Goal: Information Seeking & Learning: Check status

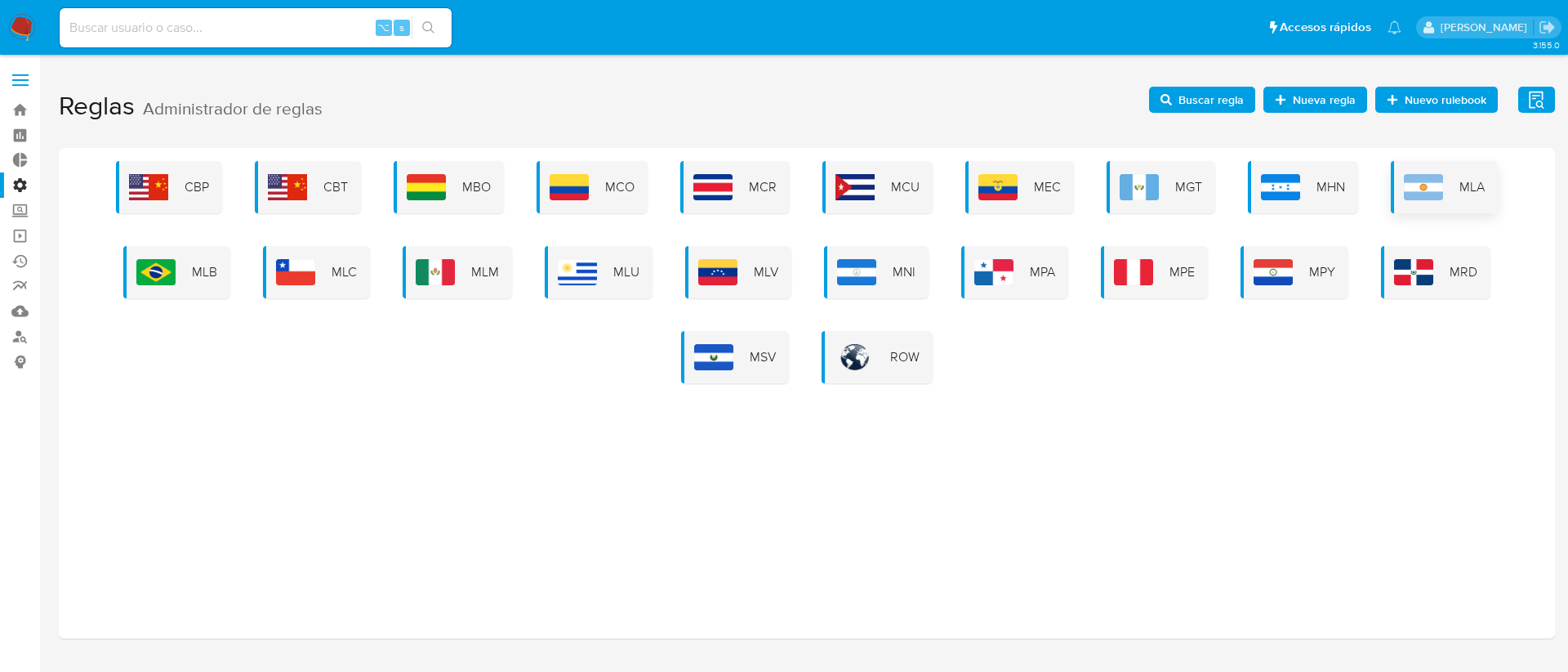
click at [1434, 183] on img at bounding box center [1423, 186] width 40 height 26
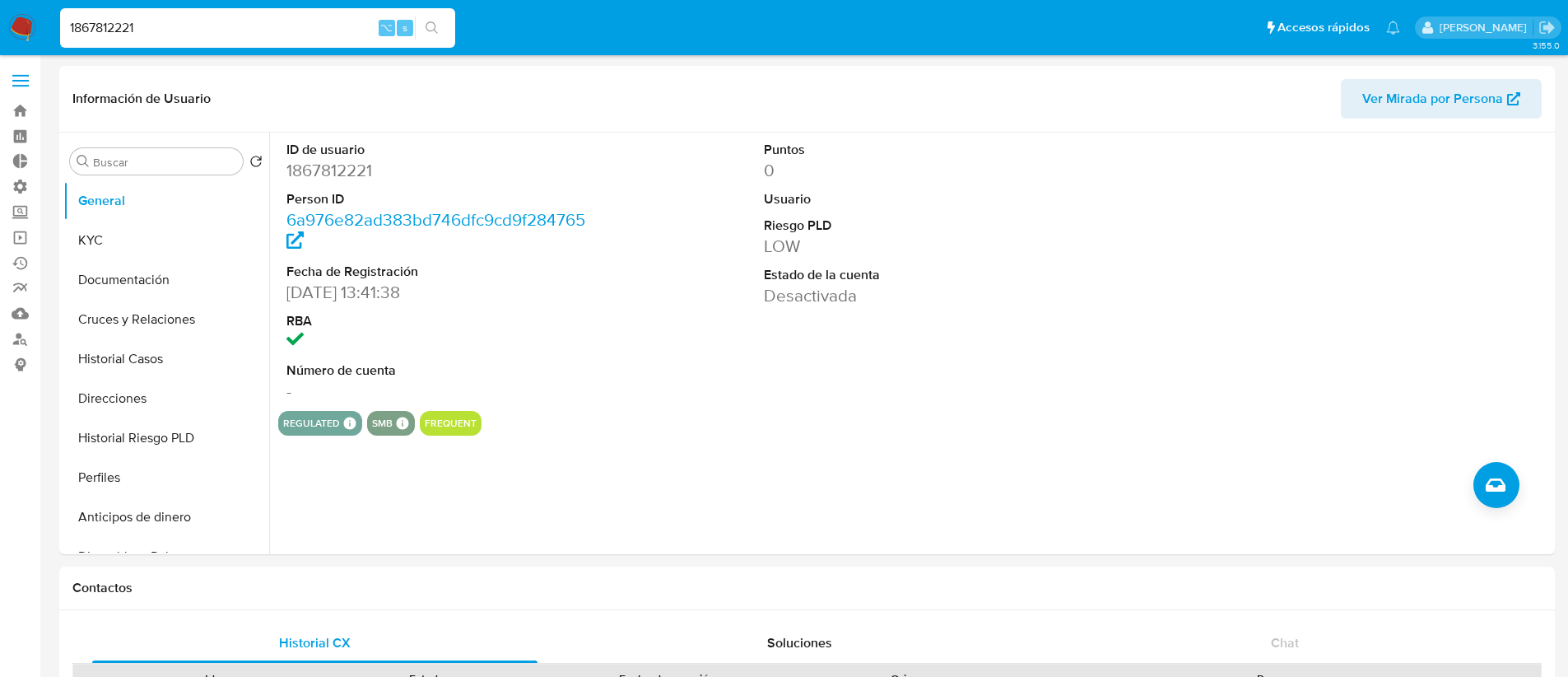
select select "10"
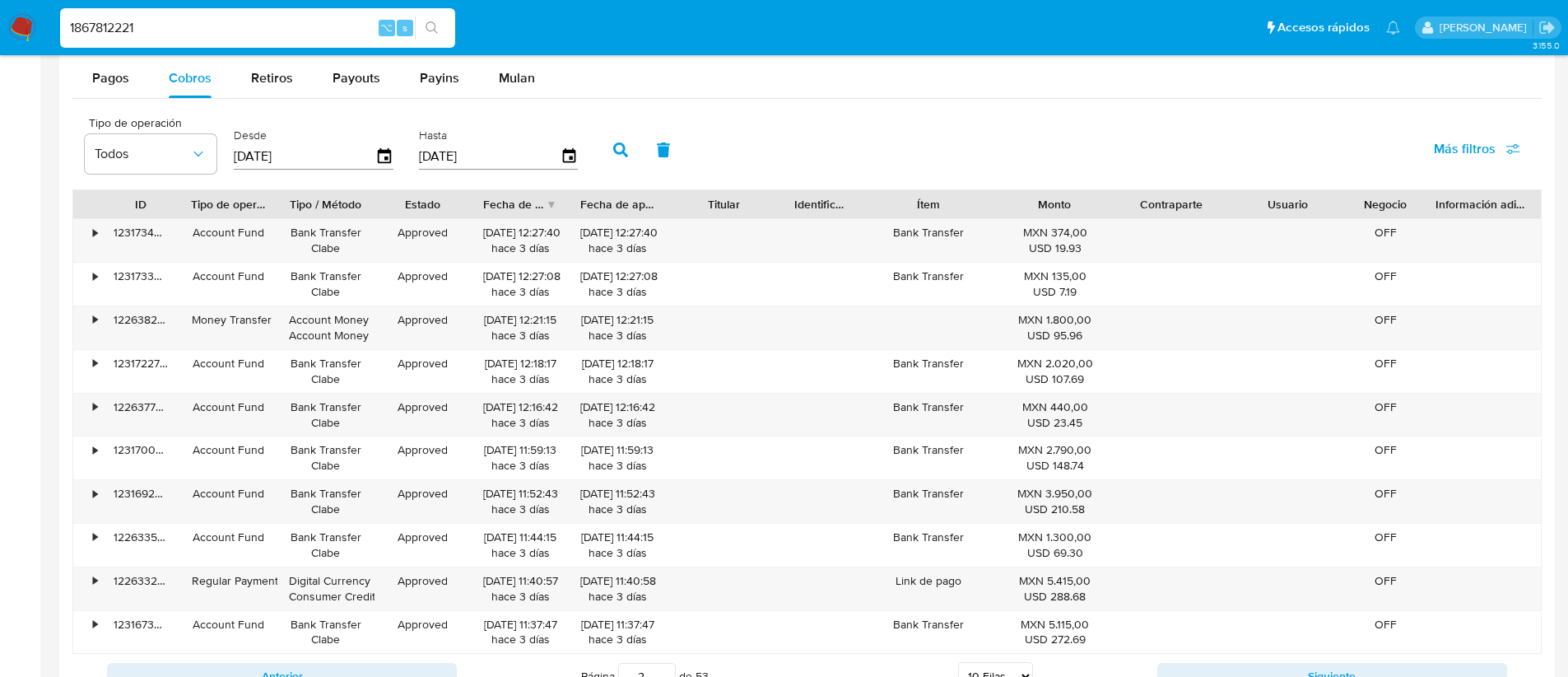
click at [119, 23] on input "1867812221" at bounding box center [257, 28] width 395 height 22
paste input "211073714"
type input "211073714"
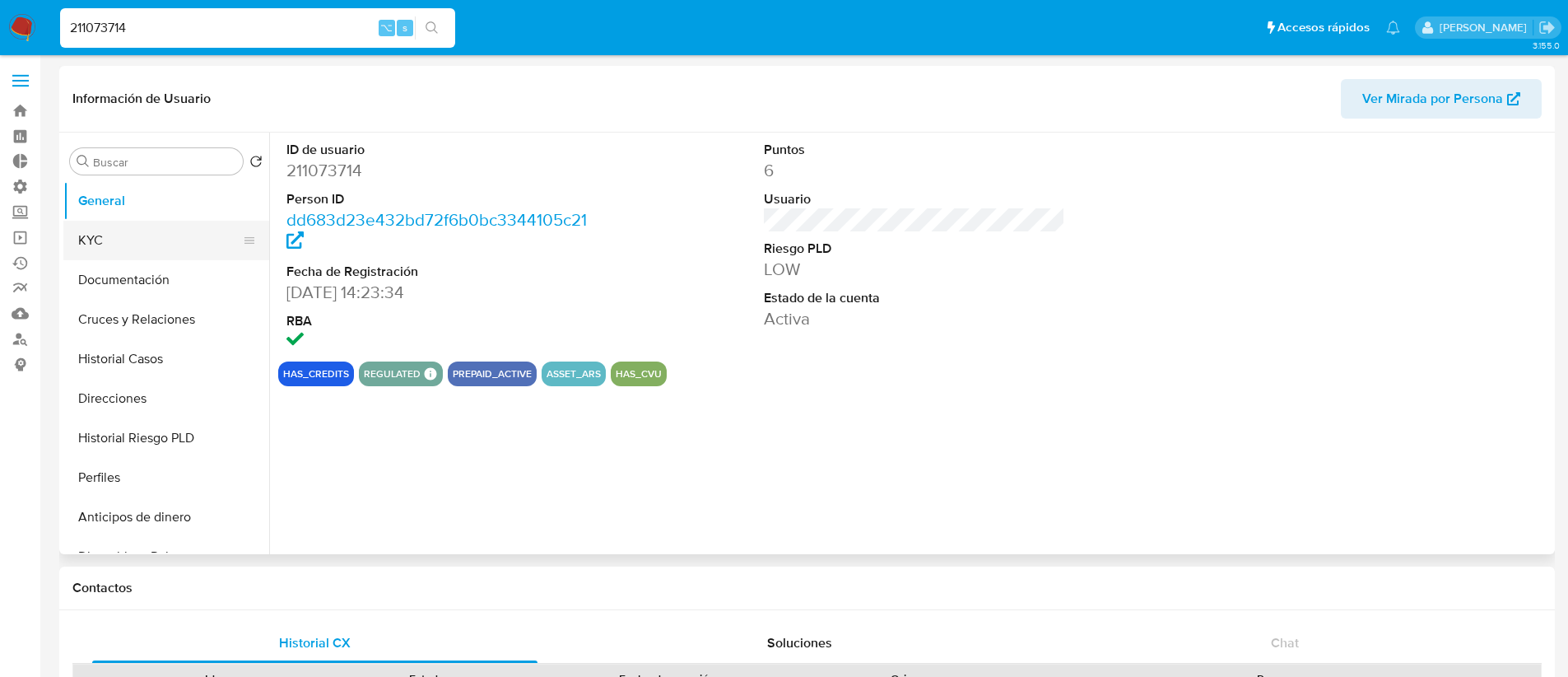
select select "10"
click at [166, 241] on button "KYC" at bounding box center [160, 240] width 193 height 40
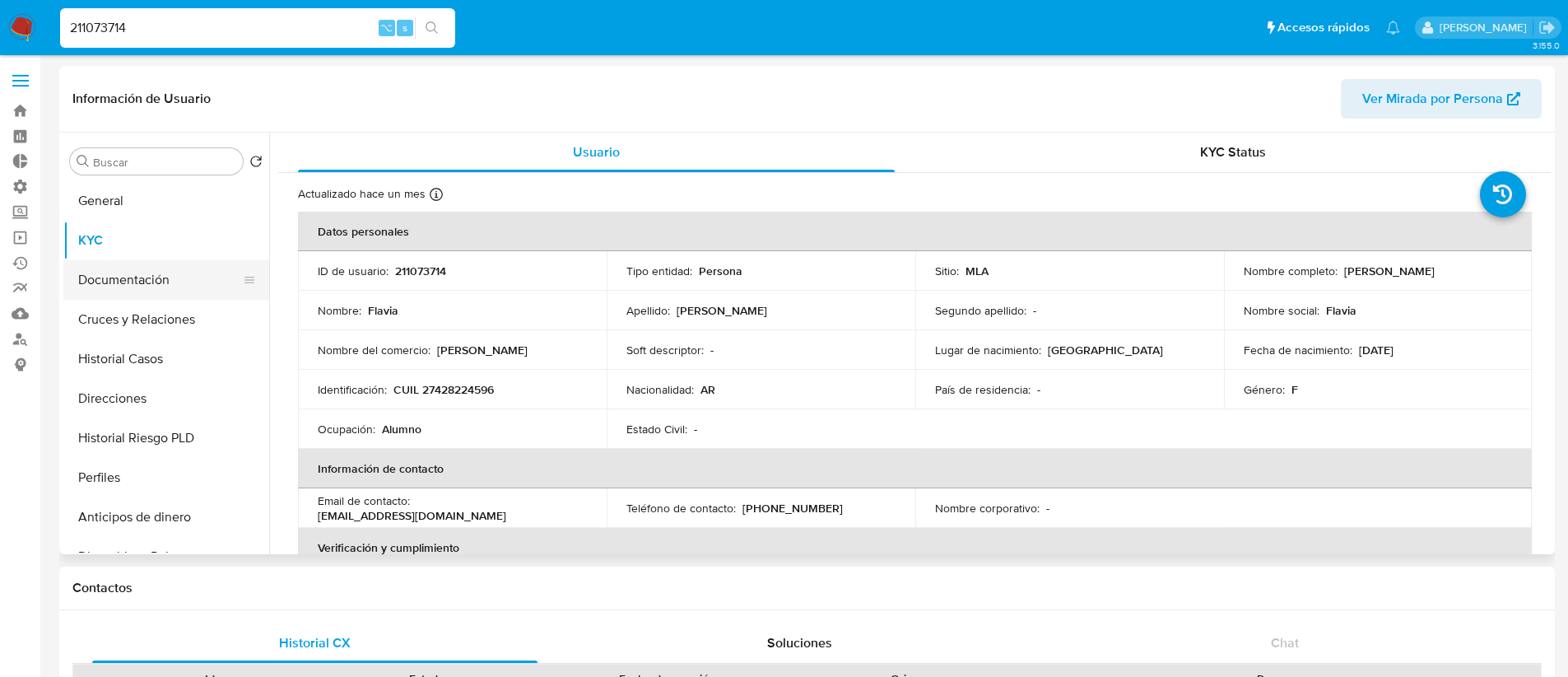
click at [170, 260] on button "Documentación" at bounding box center [160, 280] width 193 height 40
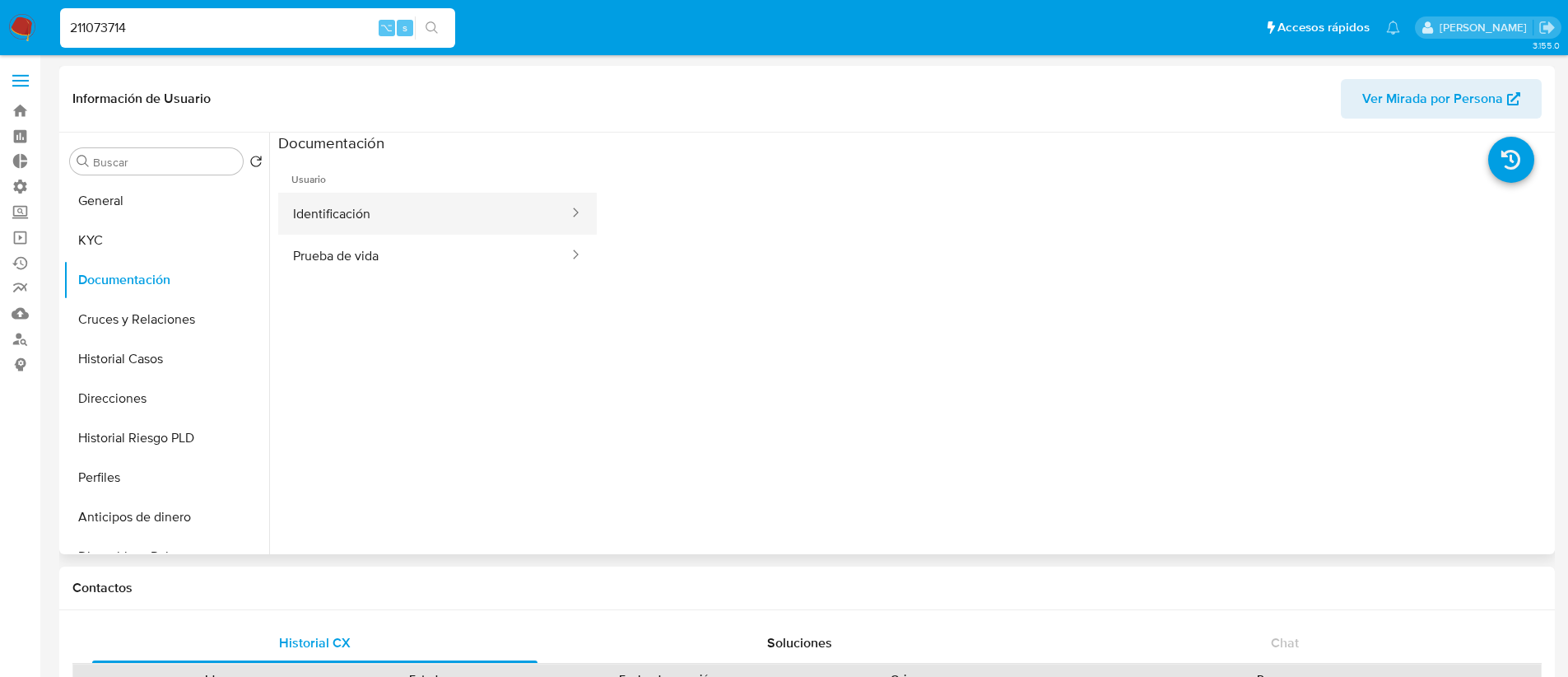
click at [498, 226] on button "Identificación" at bounding box center [424, 214] width 292 height 42
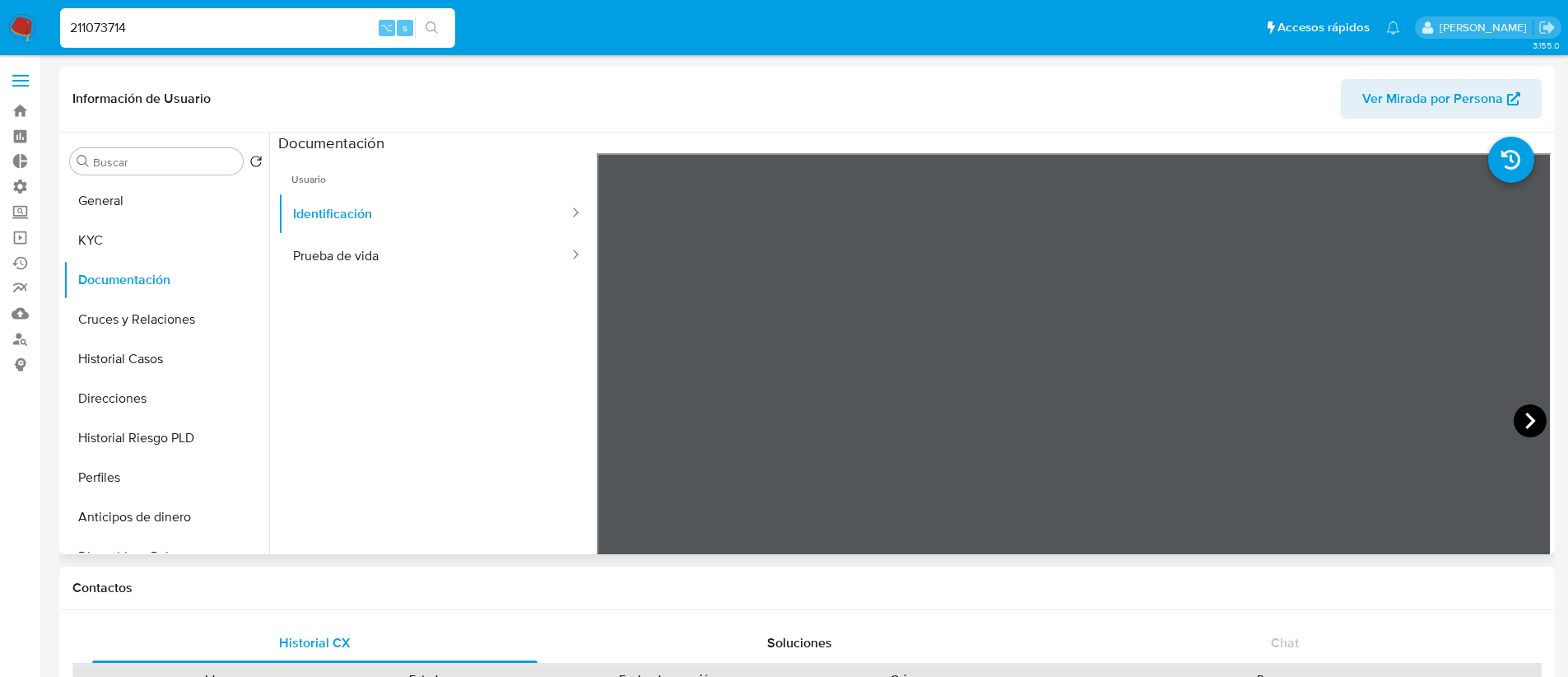
click at [1515, 421] on icon at bounding box center [1530, 421] width 33 height 33
click at [429, 265] on button "Prueba de vida" at bounding box center [424, 256] width 292 height 42
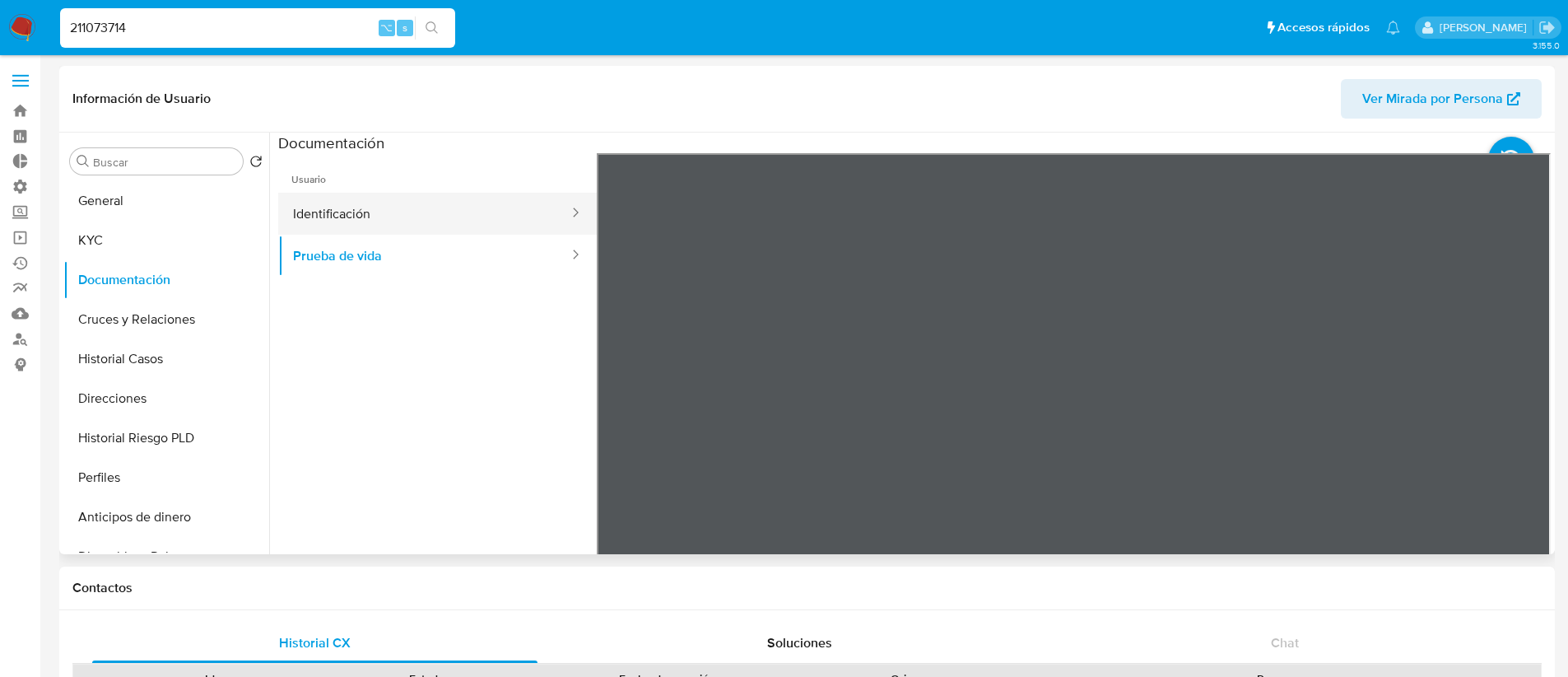
click at [413, 220] on button "Identificación" at bounding box center [424, 214] width 292 height 42
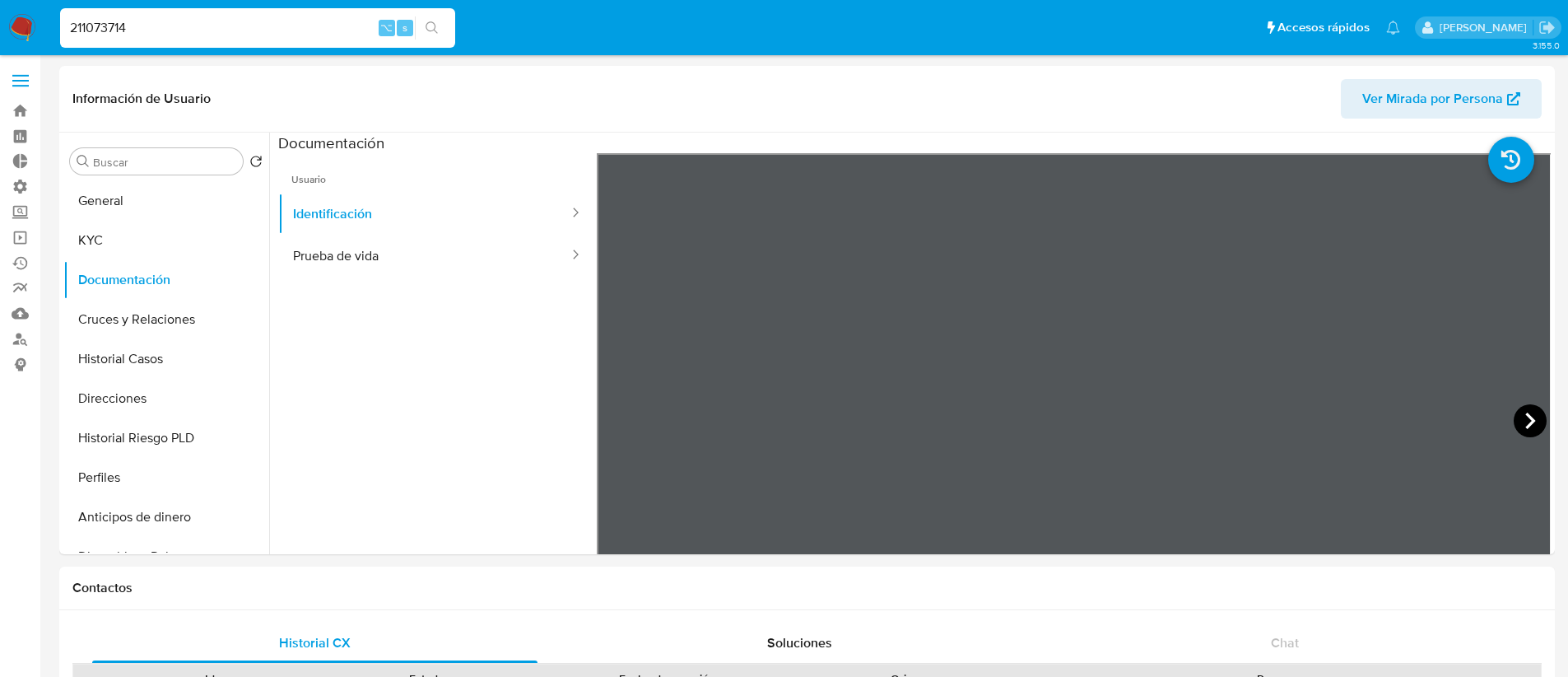
click at [1525, 424] on icon at bounding box center [1530, 421] width 10 height 16
click at [144, 401] on button "Direcciones" at bounding box center [160, 399] width 193 height 40
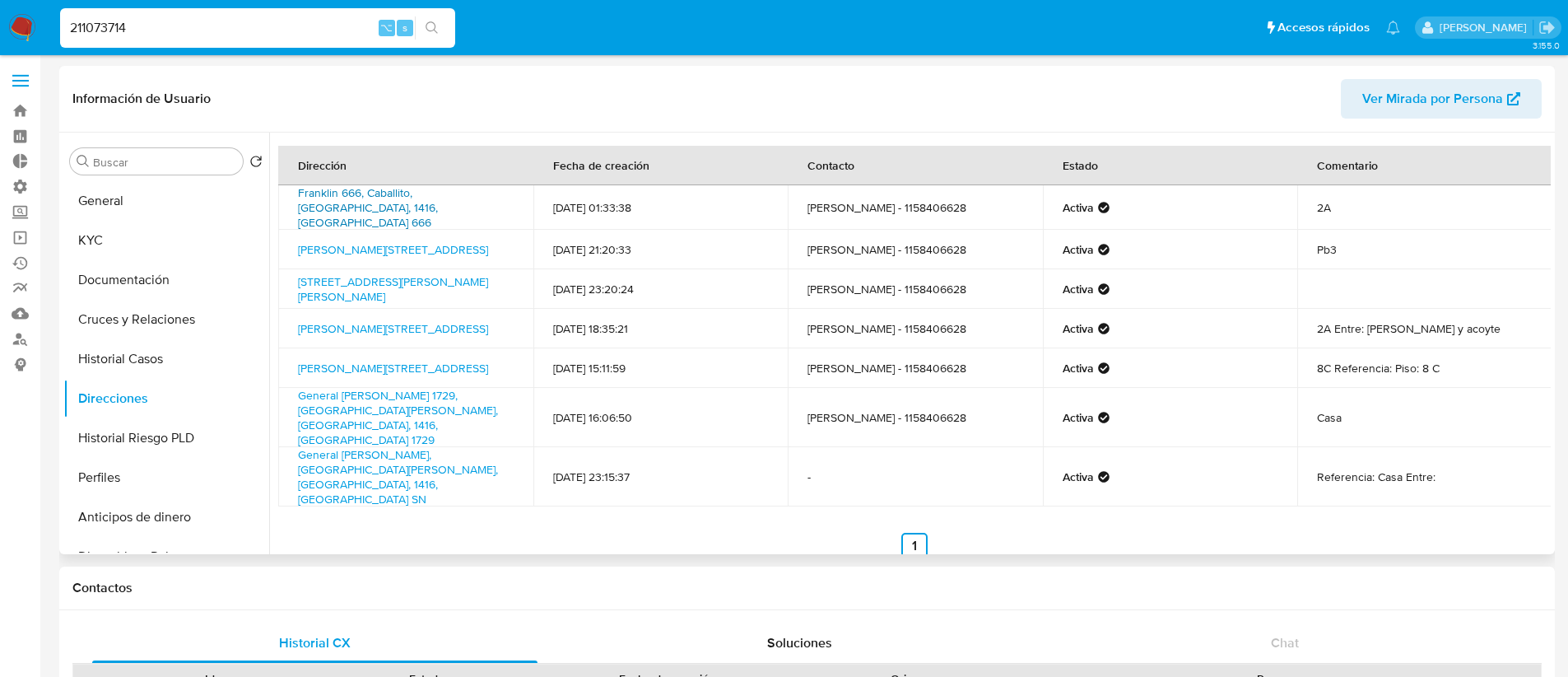
click at [388, 197] on link "Franklin 666, Caballito, [GEOGRAPHIC_DATA], 1416, [GEOGRAPHIC_DATA] 666" at bounding box center [368, 207] width 140 height 46
click at [170, 201] on button "General" at bounding box center [160, 201] width 193 height 40
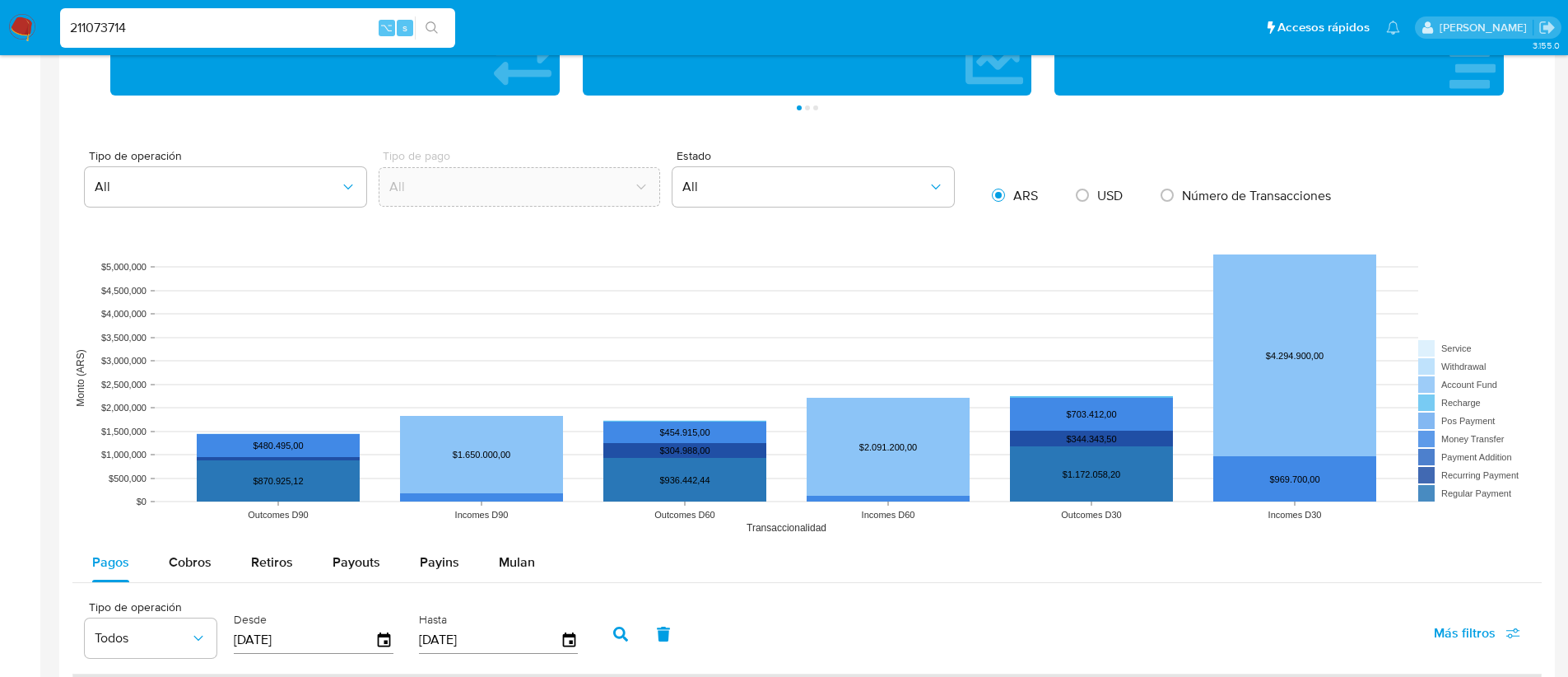
scroll to position [1436, 0]
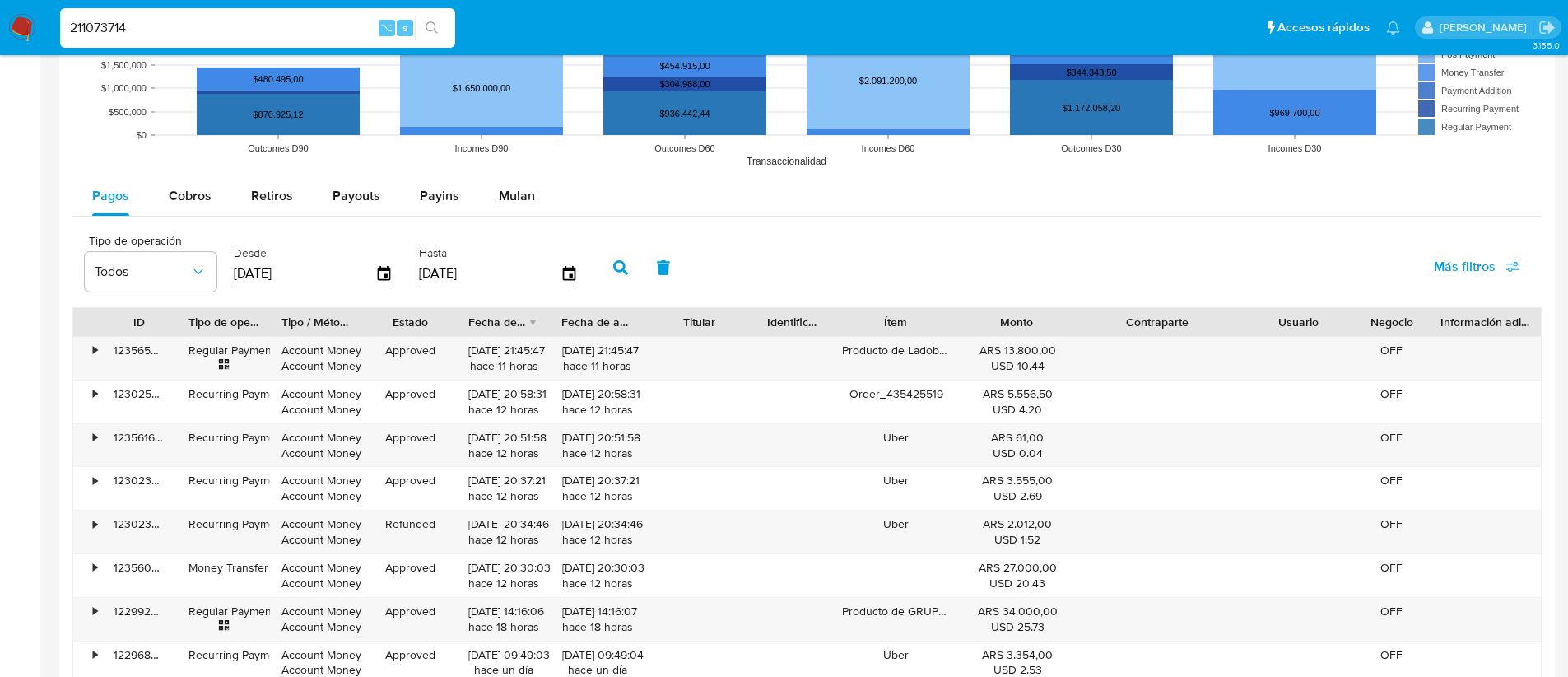
drag, startPoint x: 1225, startPoint y: 321, endPoint x: 1280, endPoint y: 327, distance: 55.3
click at [1280, 327] on div "ID Tipo de operación Tipo / Método Estado Fecha de creación Fecha de aprobación…" at bounding box center [807, 322] width 1467 height 28
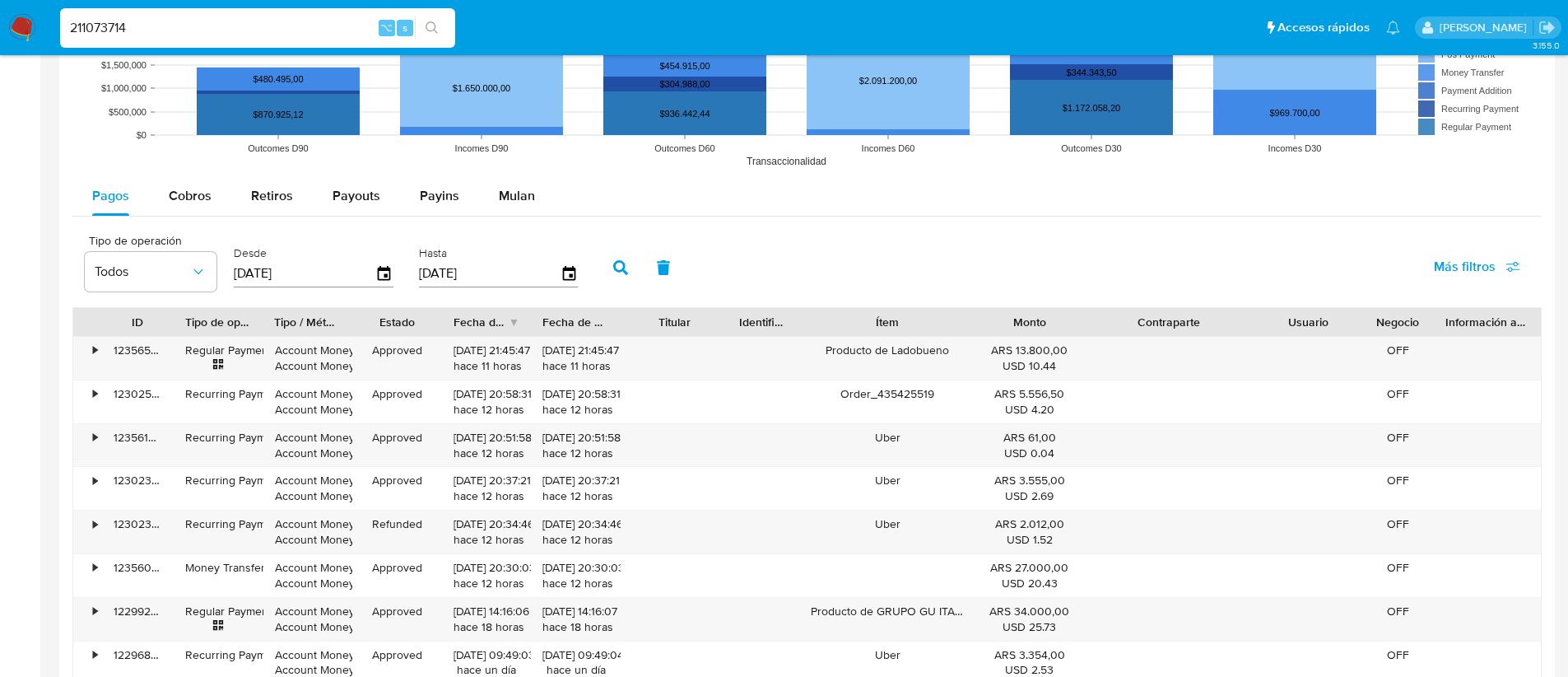
drag, startPoint x: 969, startPoint y: 322, endPoint x: 1015, endPoint y: 322, distance: 46.0
click at [1015, 322] on div "ID Tipo de operación Tipo / Método Estado Fecha de creación Fecha de aprobación…" at bounding box center [807, 322] width 1467 height 28
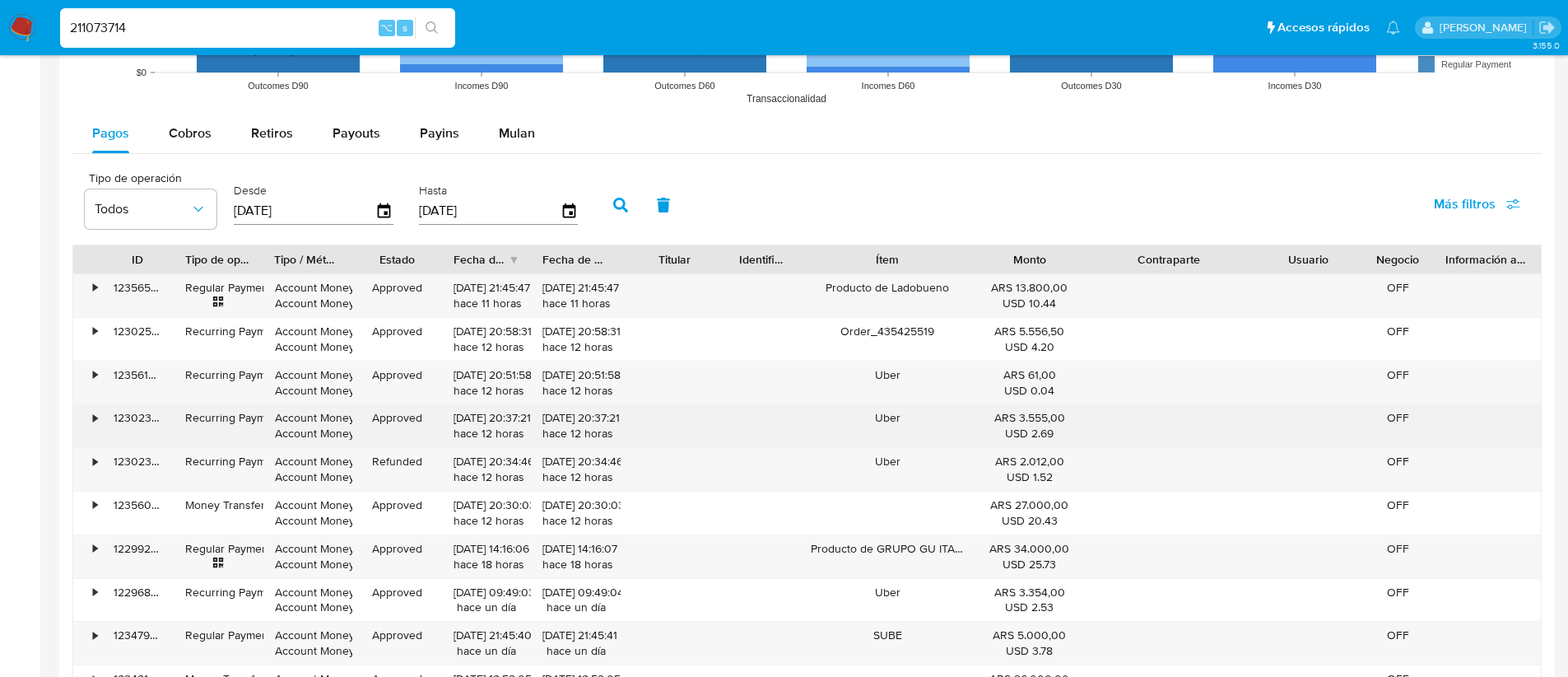
scroll to position [1500, 0]
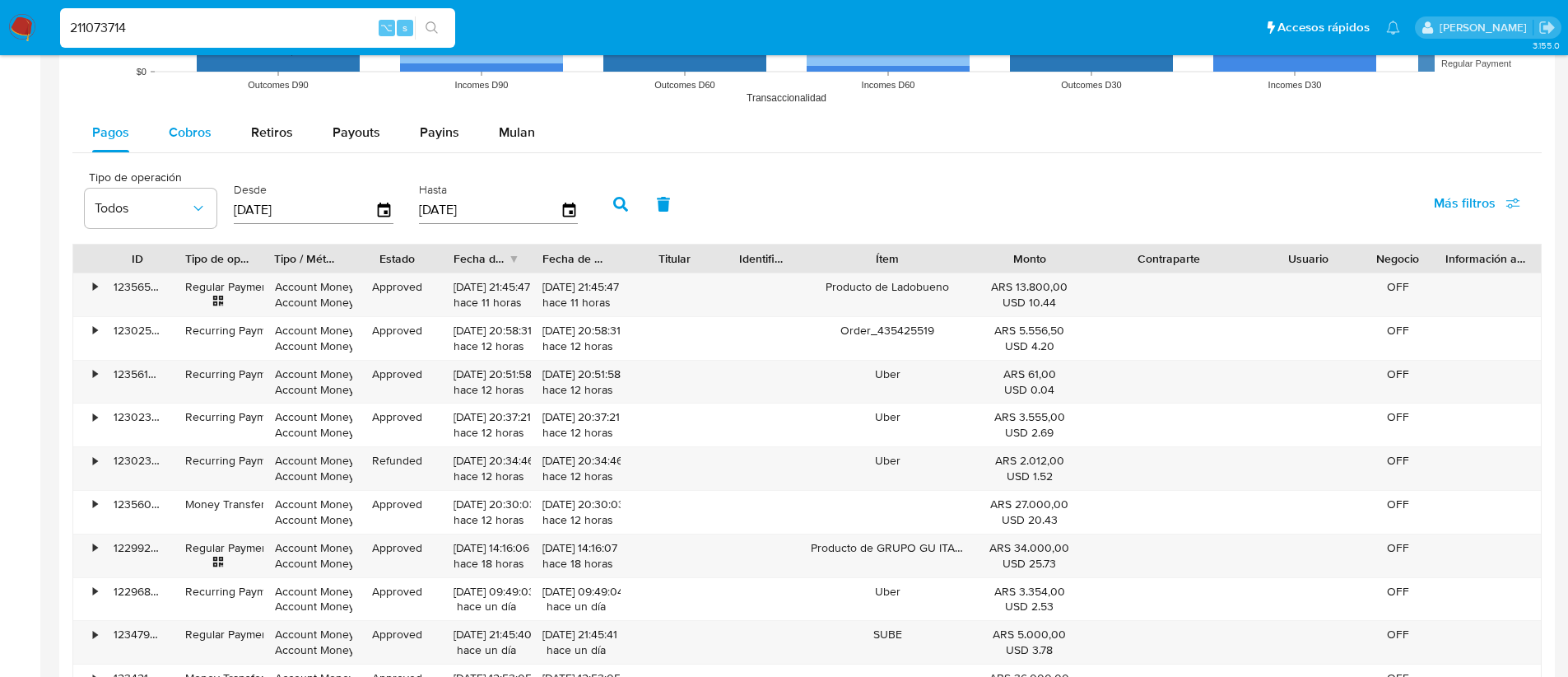
click at [181, 139] on span "Cobros" at bounding box center [189, 131] width 43 height 19
select select "10"
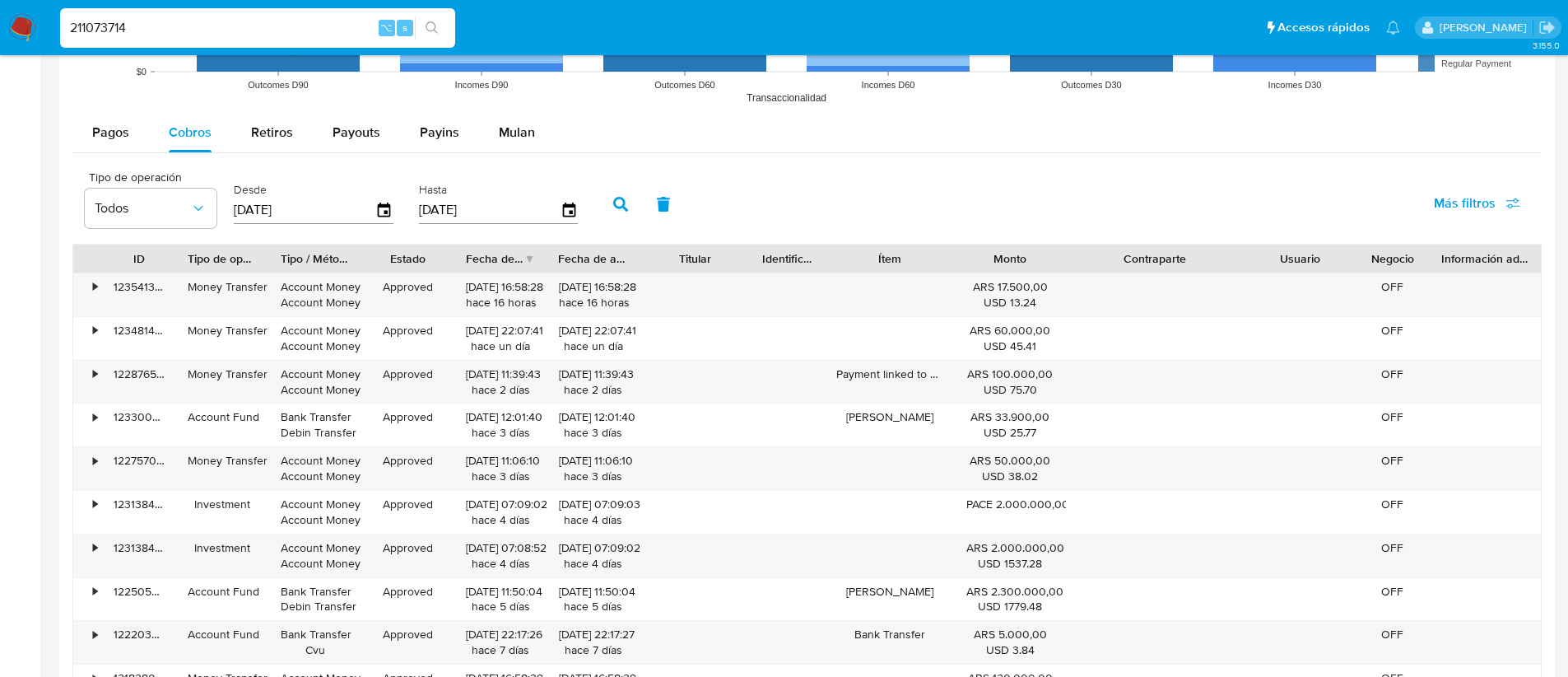
drag, startPoint x: 1218, startPoint y: 265, endPoint x: 1280, endPoint y: 264, distance: 62.0
click at [1280, 264] on div "ID Tipo de operación Tipo / Método Estado Fecha de creación Fecha de aprobación…" at bounding box center [807, 258] width 1467 height 28
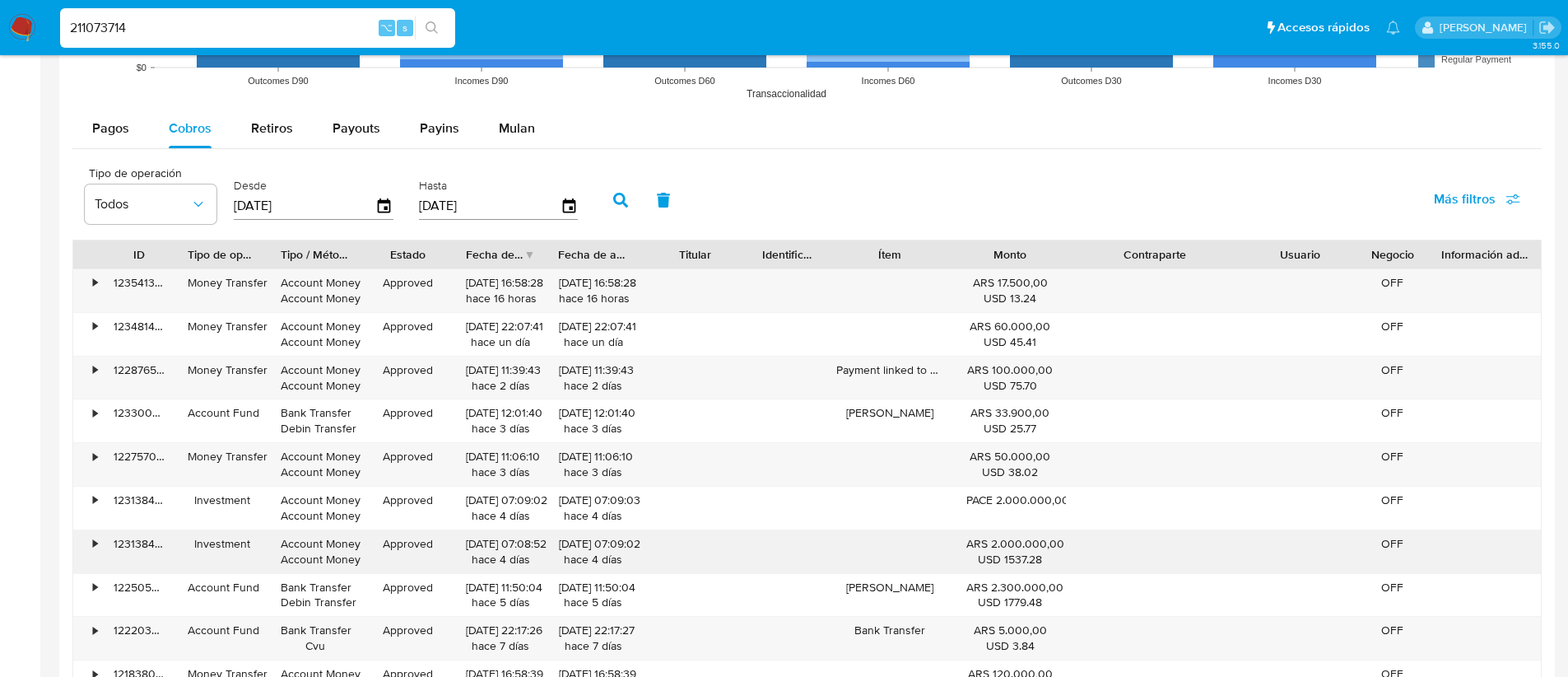
scroll to position [1503, 0]
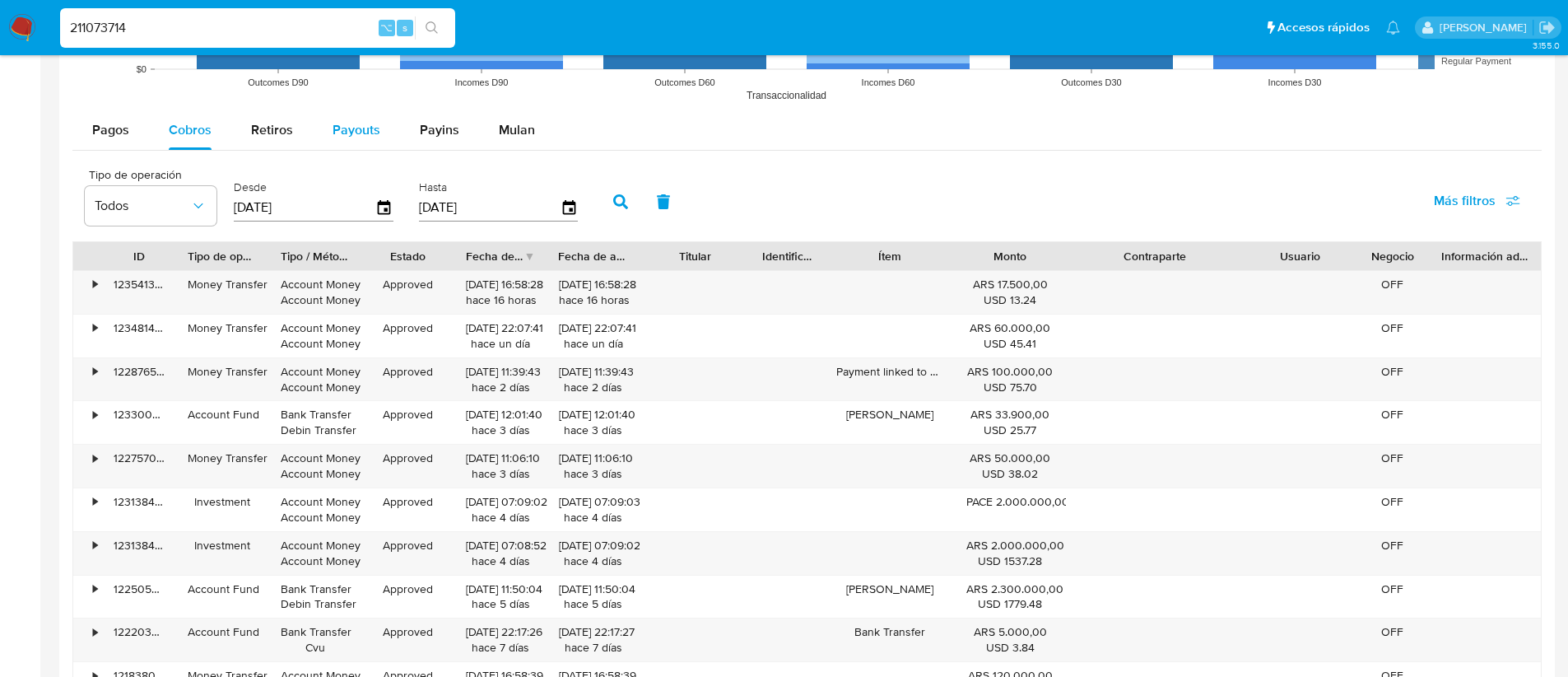
click at [350, 131] on span "Payouts" at bounding box center [356, 130] width 48 height 19
select select "10"
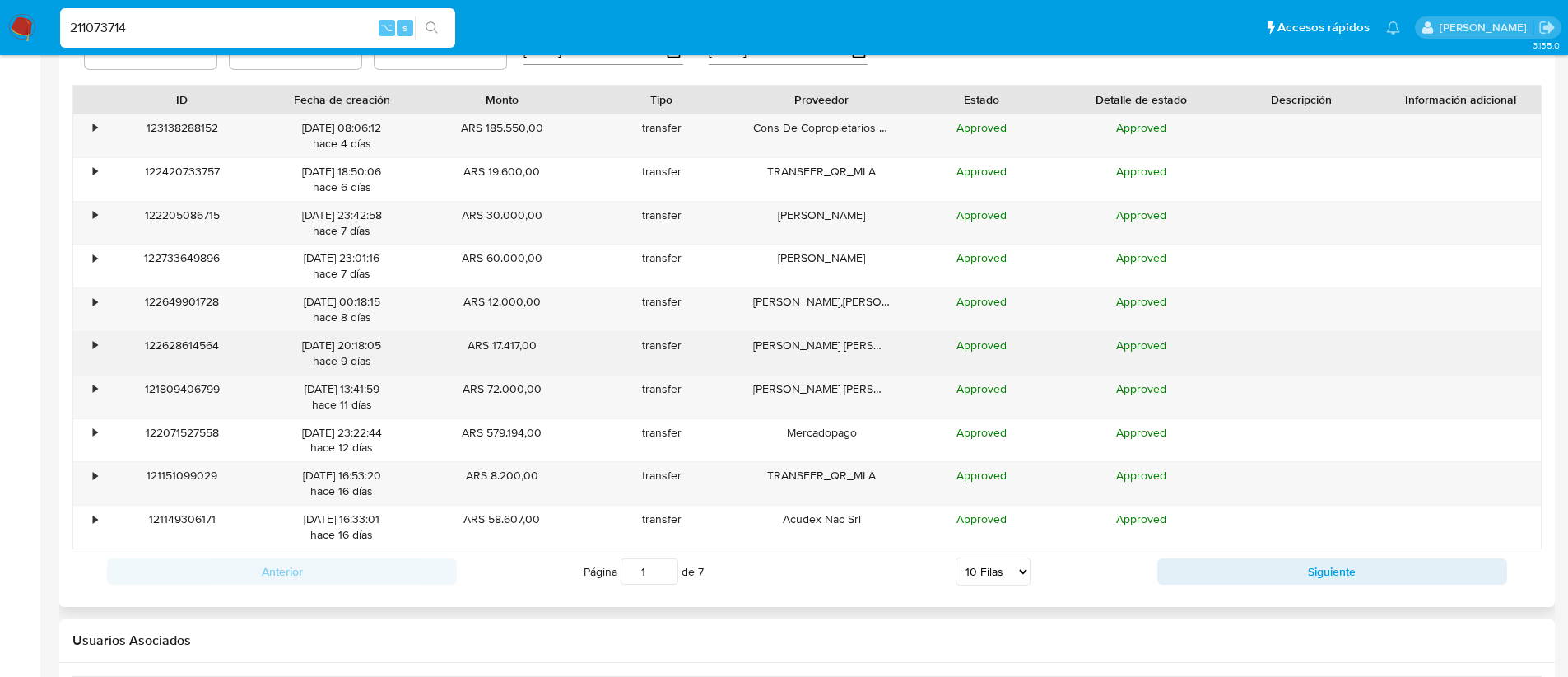
scroll to position [1674, 0]
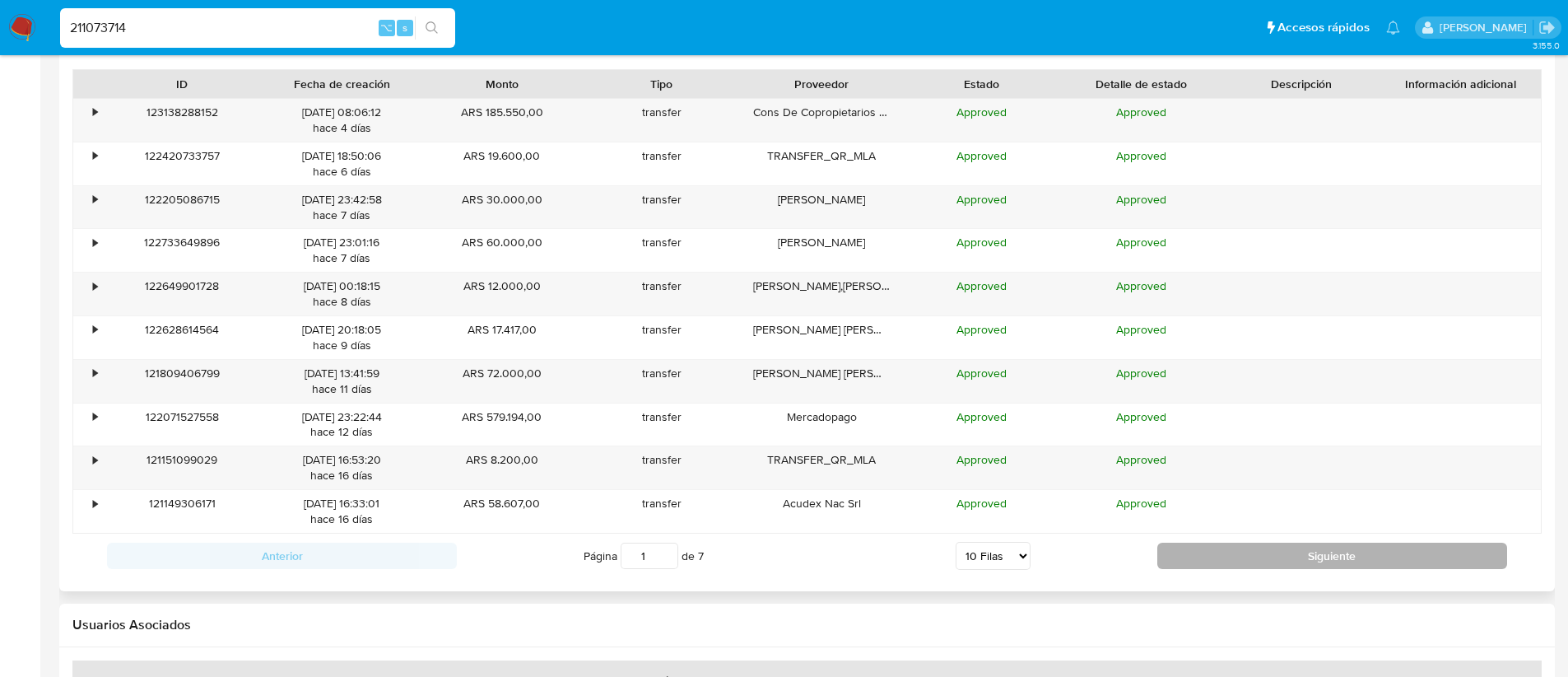
click at [1205, 561] on button "Siguiente" at bounding box center [1332, 556] width 350 height 26
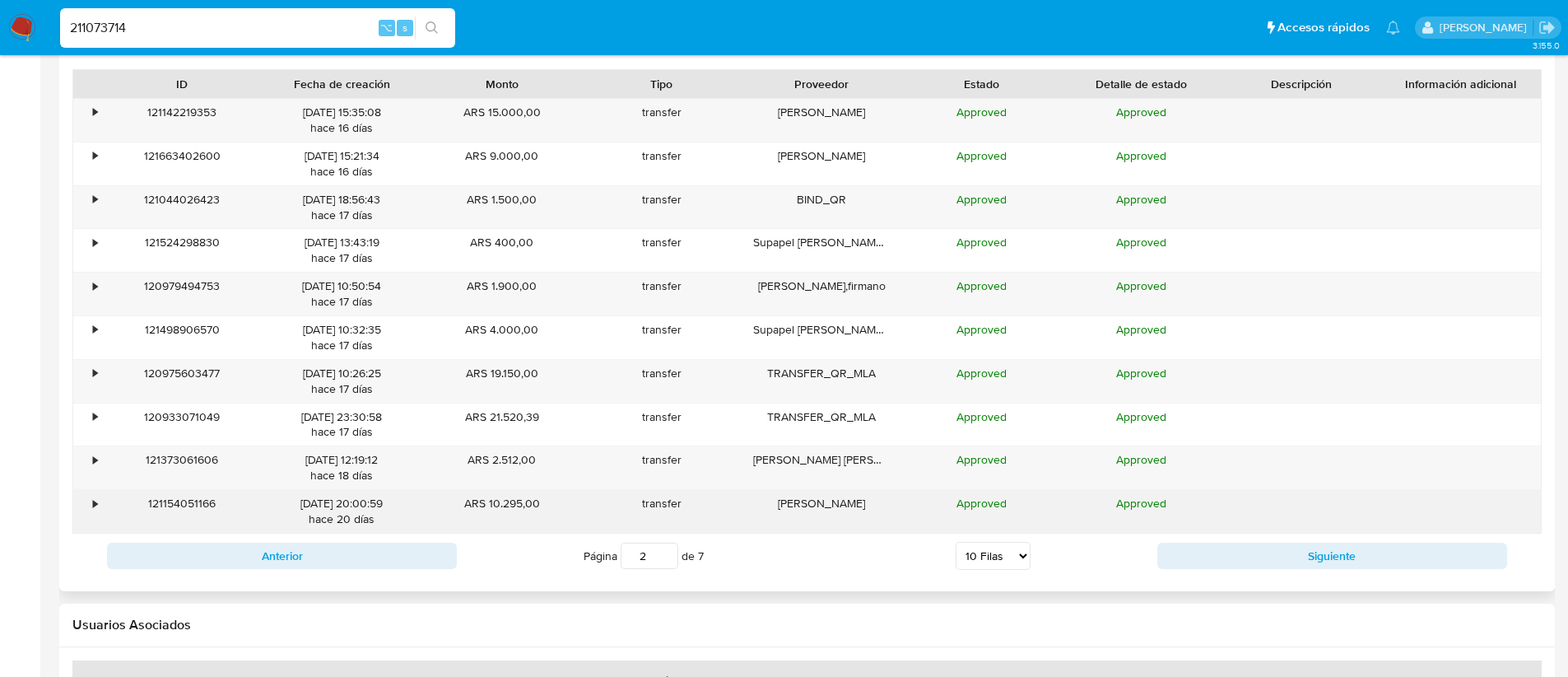
scroll to position [1648, 0]
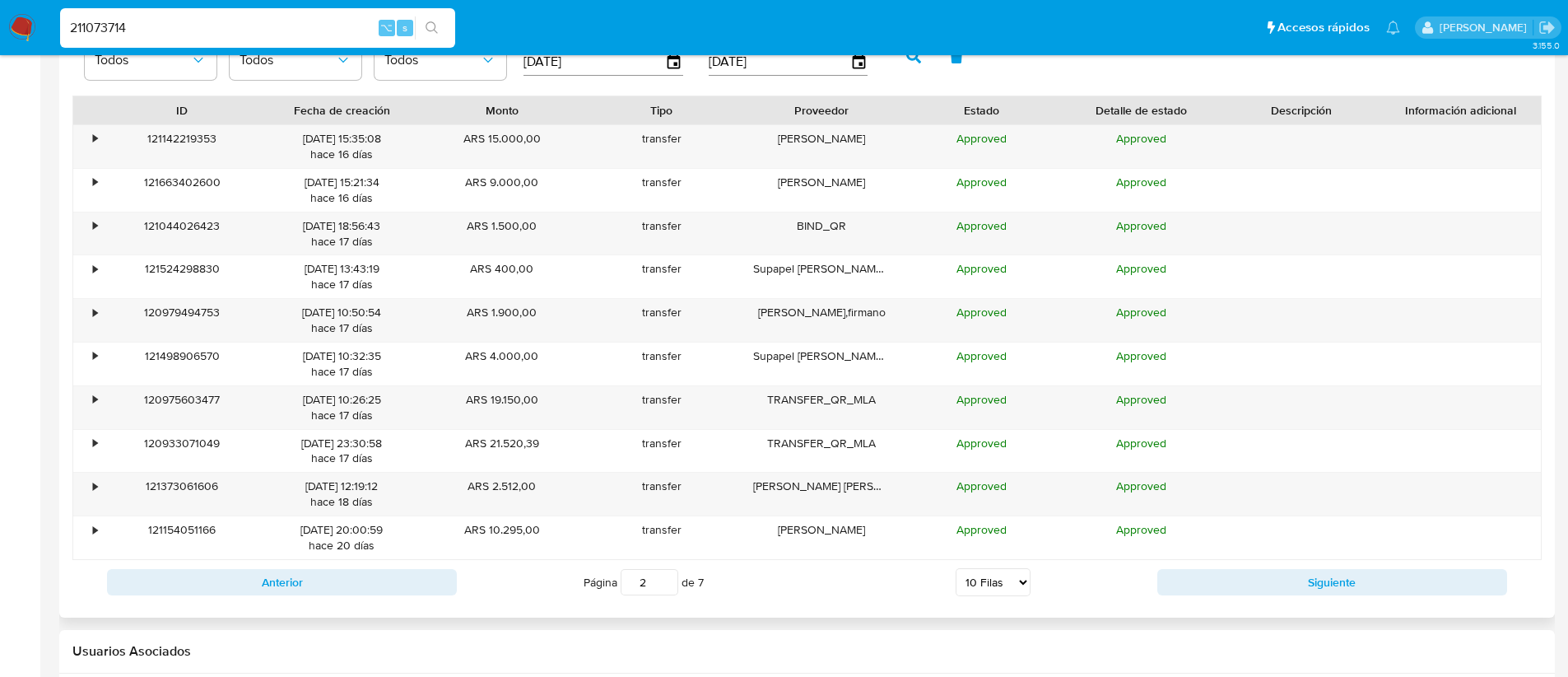
click at [1292, 597] on div "Anterior Página 2 de 7 5 Filas 10 Filas 20 Filas 25 Filas 50 Filas 100 Filas Si…" at bounding box center [807, 582] width 1469 height 44
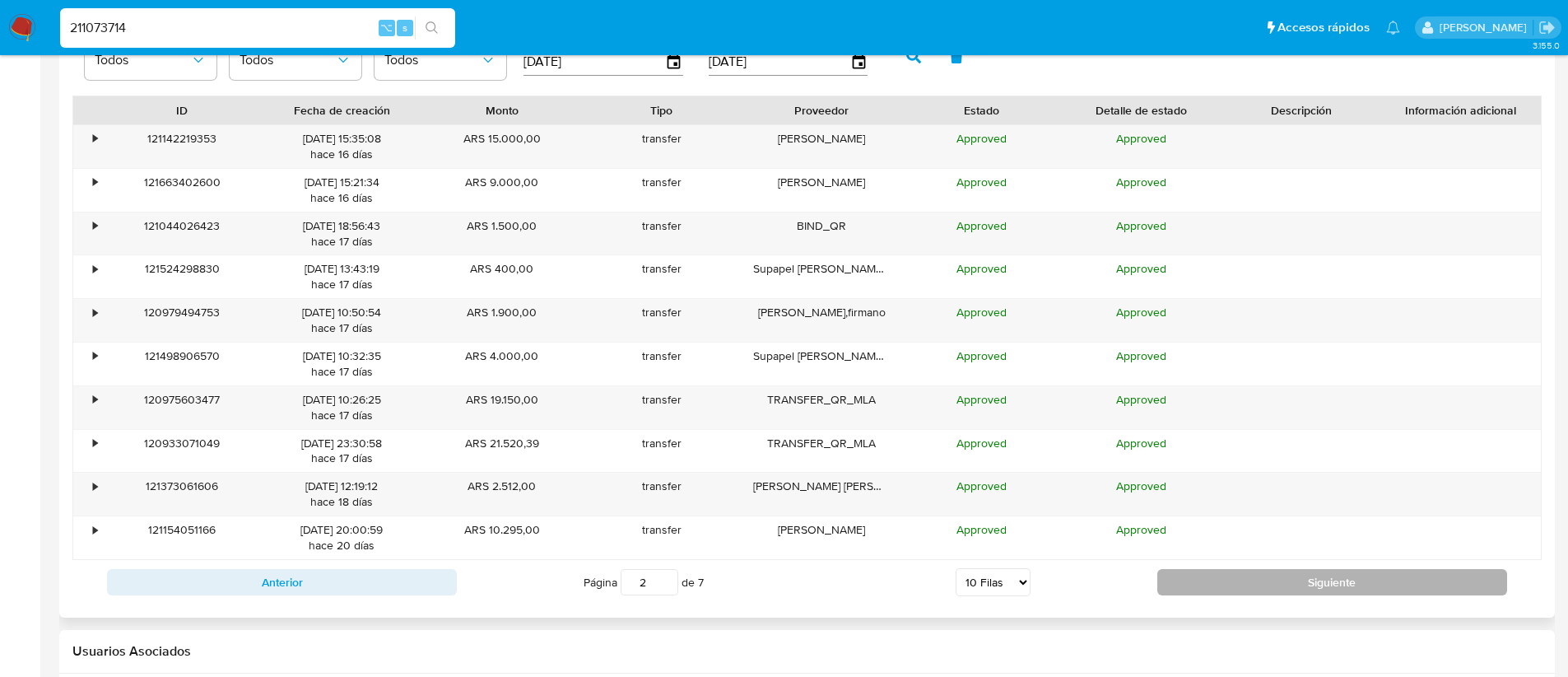
click at [1278, 580] on button "Siguiente" at bounding box center [1332, 582] width 350 height 26
type input "3"
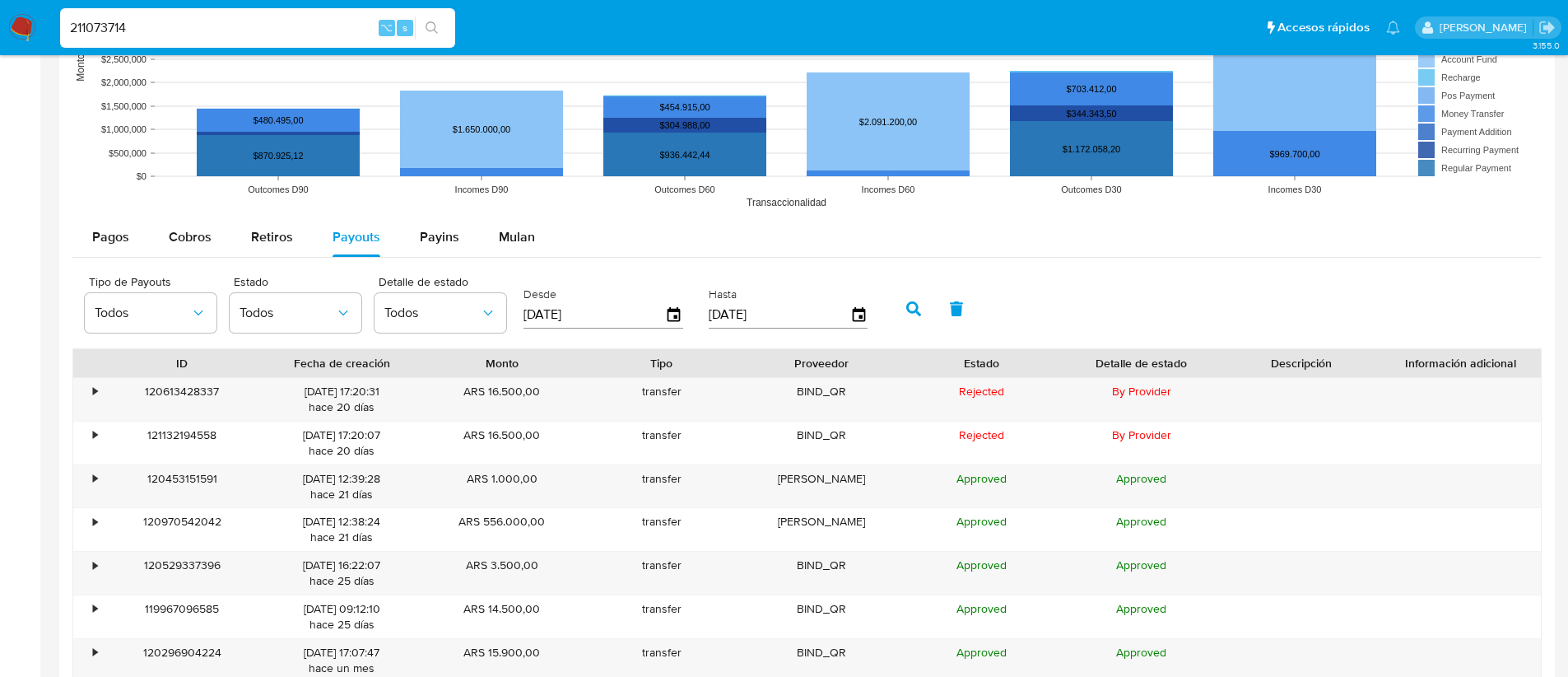
scroll to position [1340, 0]
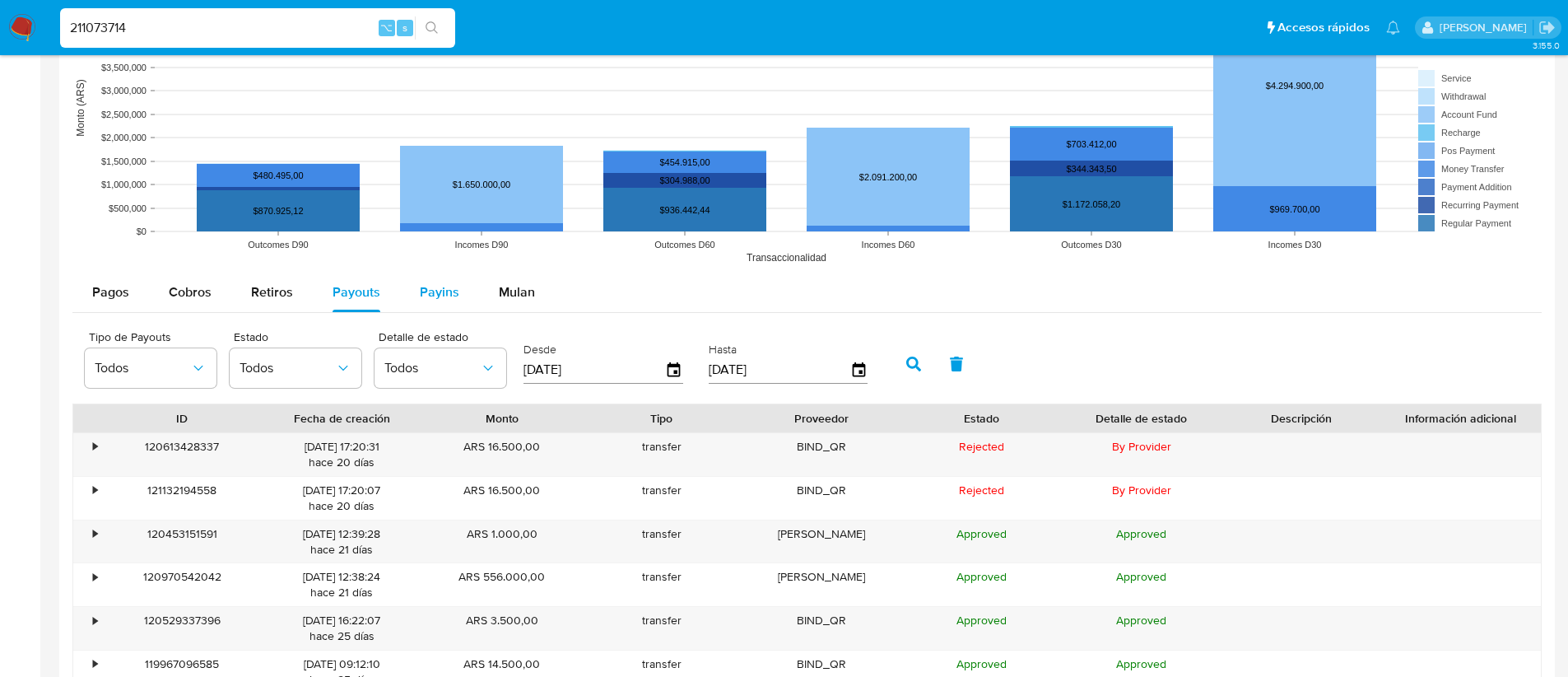
click at [430, 300] on span "Payins" at bounding box center [440, 292] width 40 height 19
select select "10"
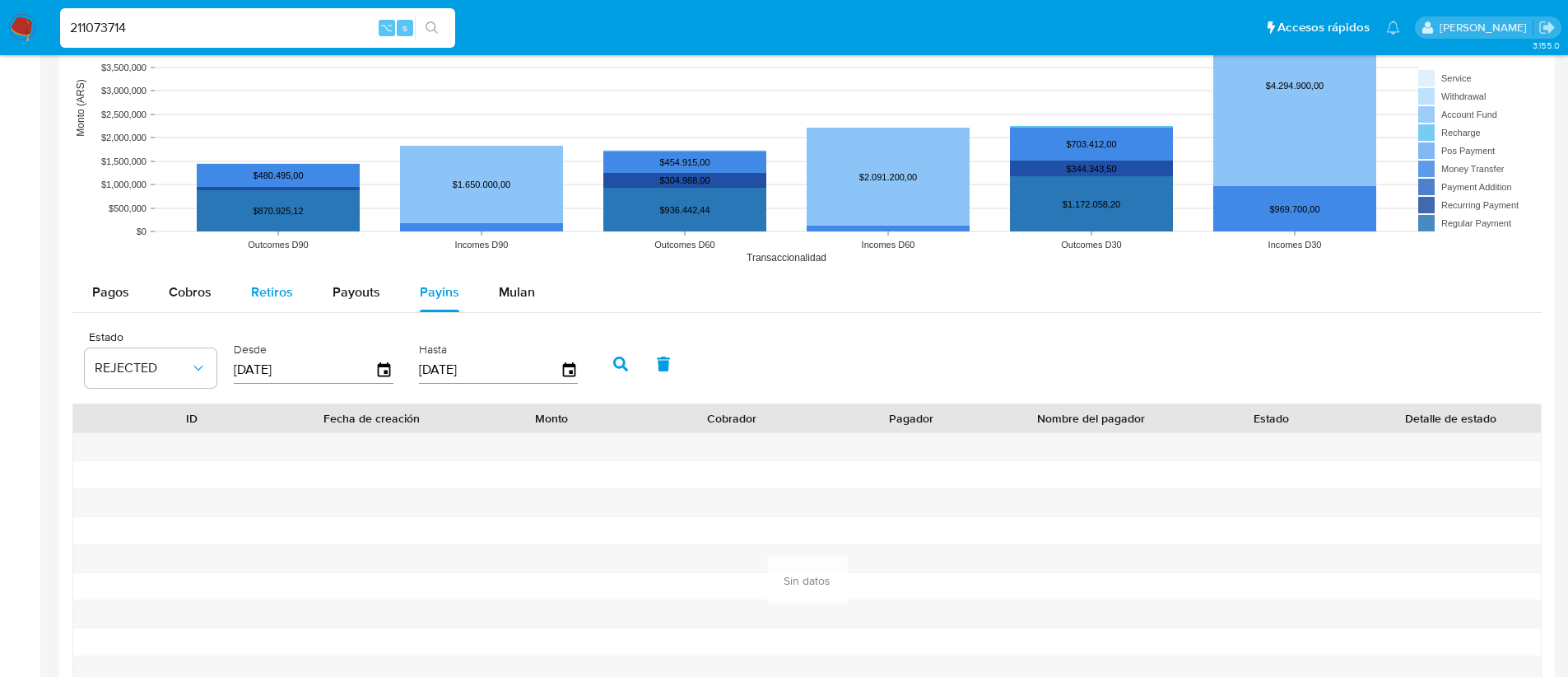
click at [285, 298] on span "Retiros" at bounding box center [272, 292] width 42 height 19
select select "10"
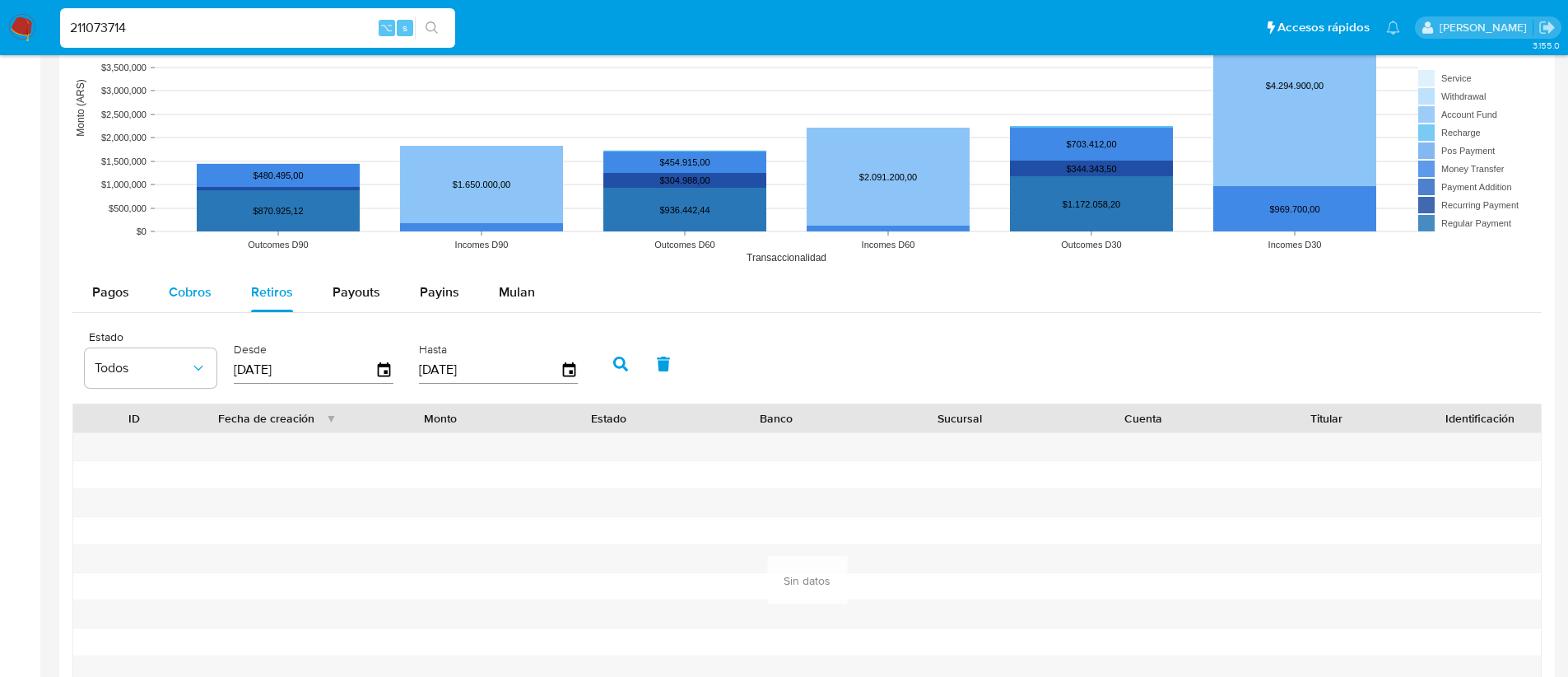
click at [191, 292] on span "Cobros" at bounding box center [189, 292] width 43 height 19
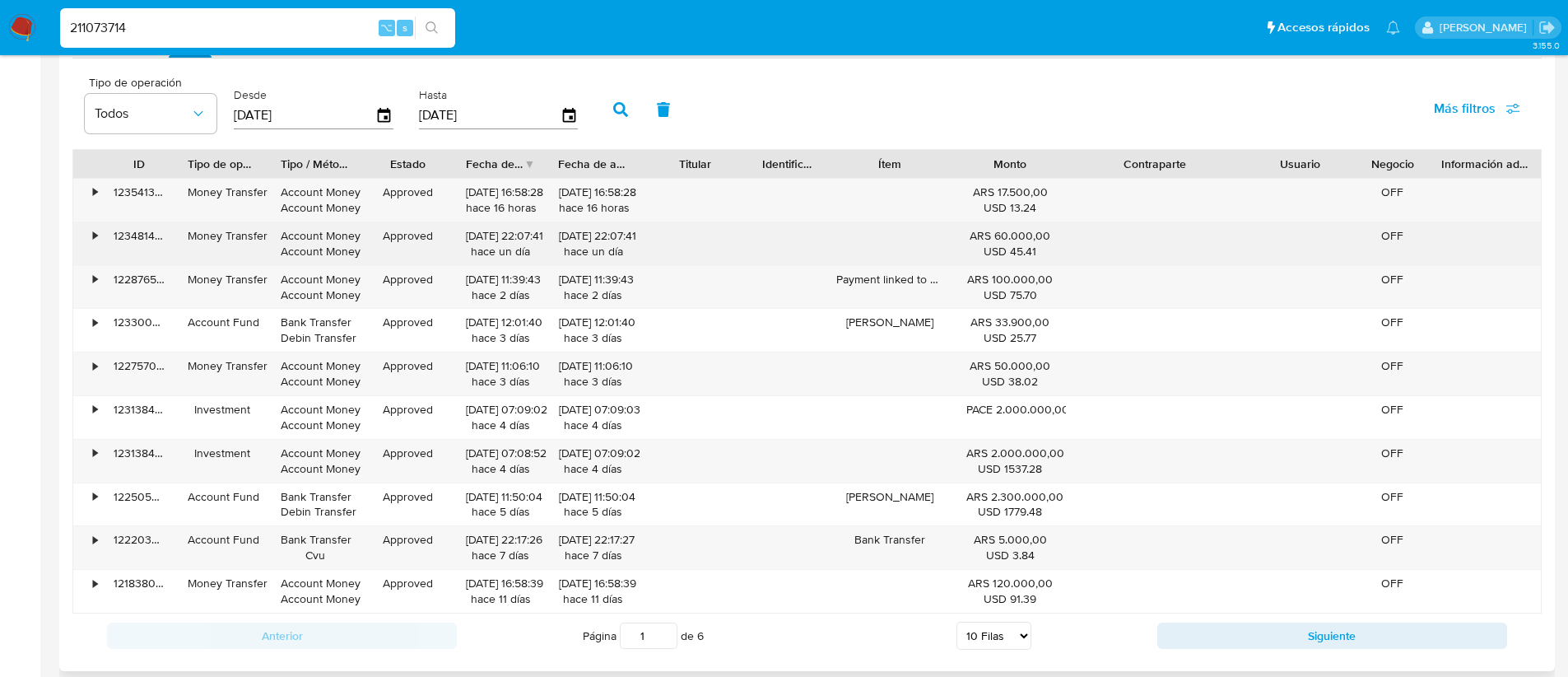
scroll to position [1626, 0]
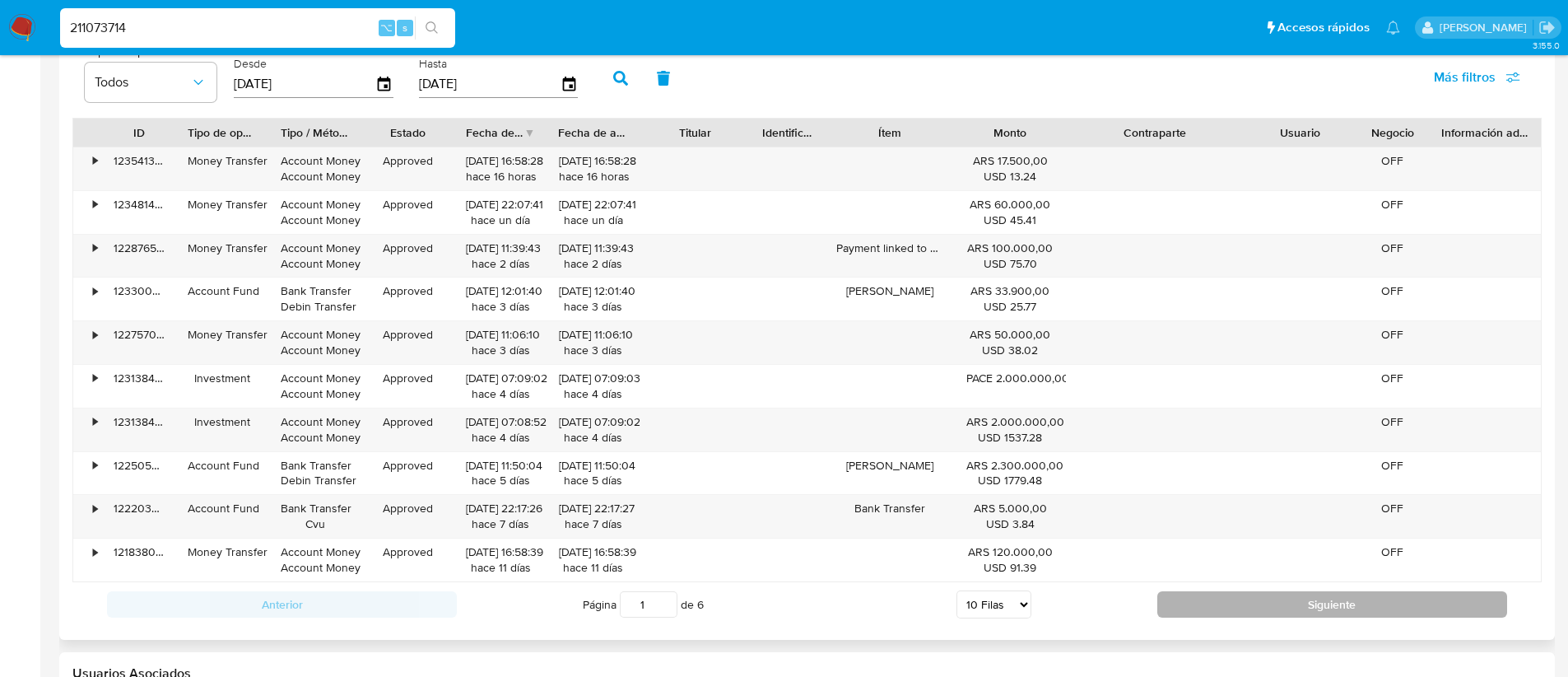
click at [1183, 607] on button "Siguiente" at bounding box center [1332, 604] width 350 height 26
type input "2"
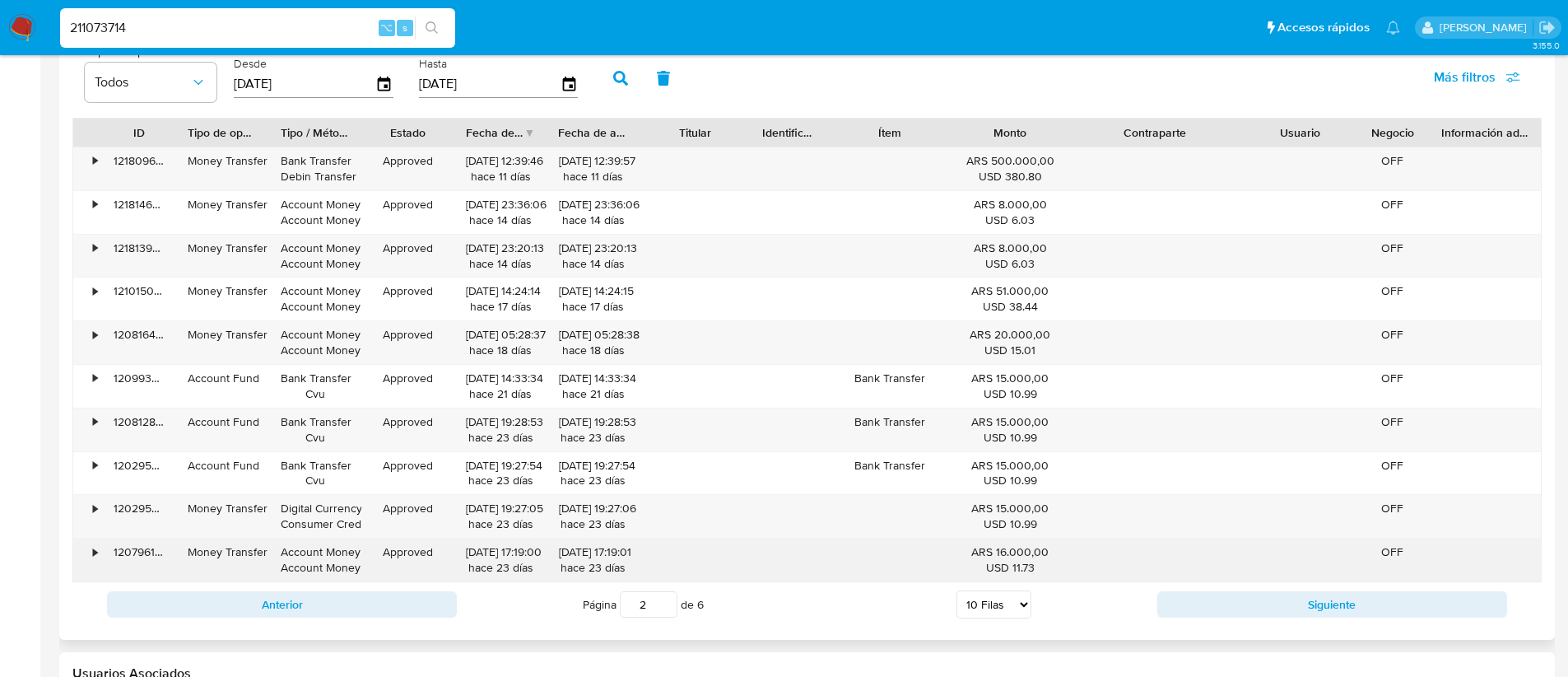
scroll to position [0, 0]
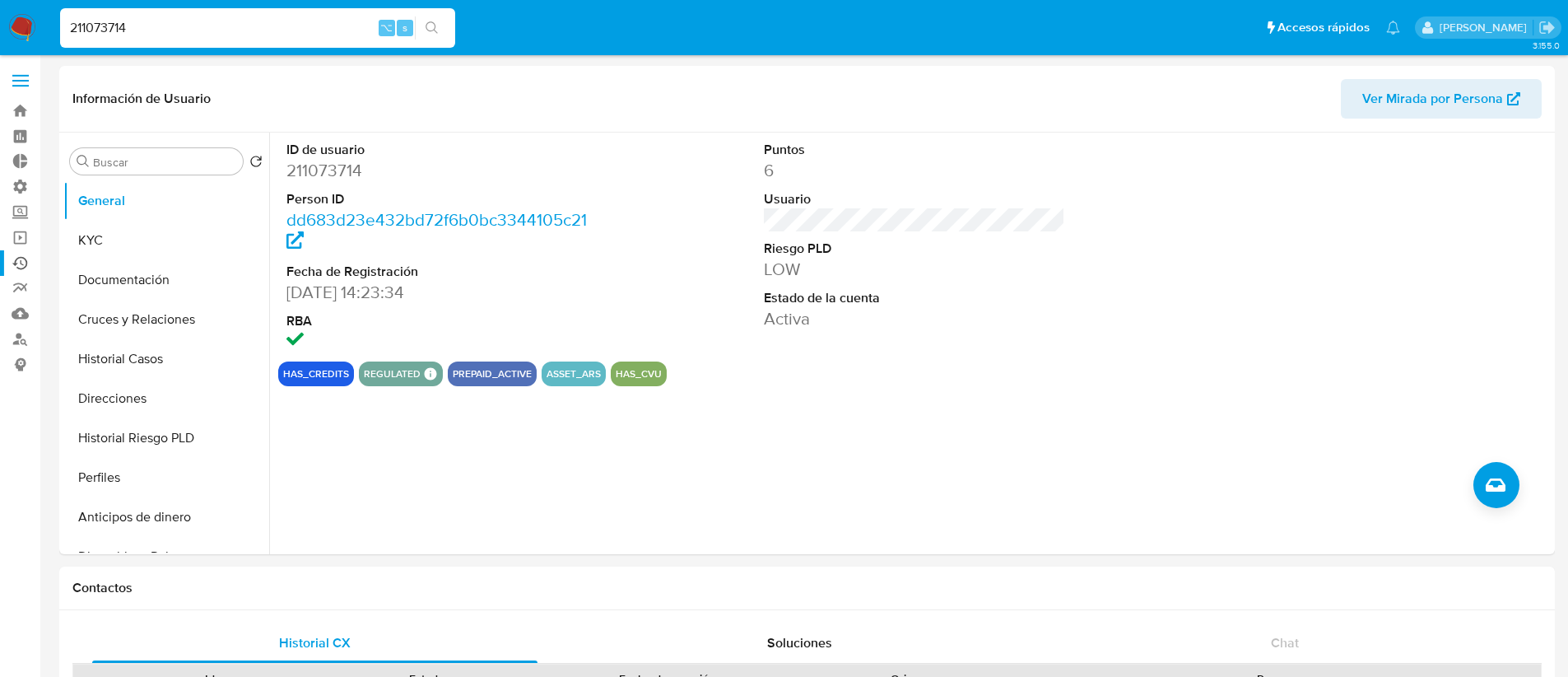
click at [26, 257] on link "Ejecuciones automáticas" at bounding box center [98, 263] width 196 height 25
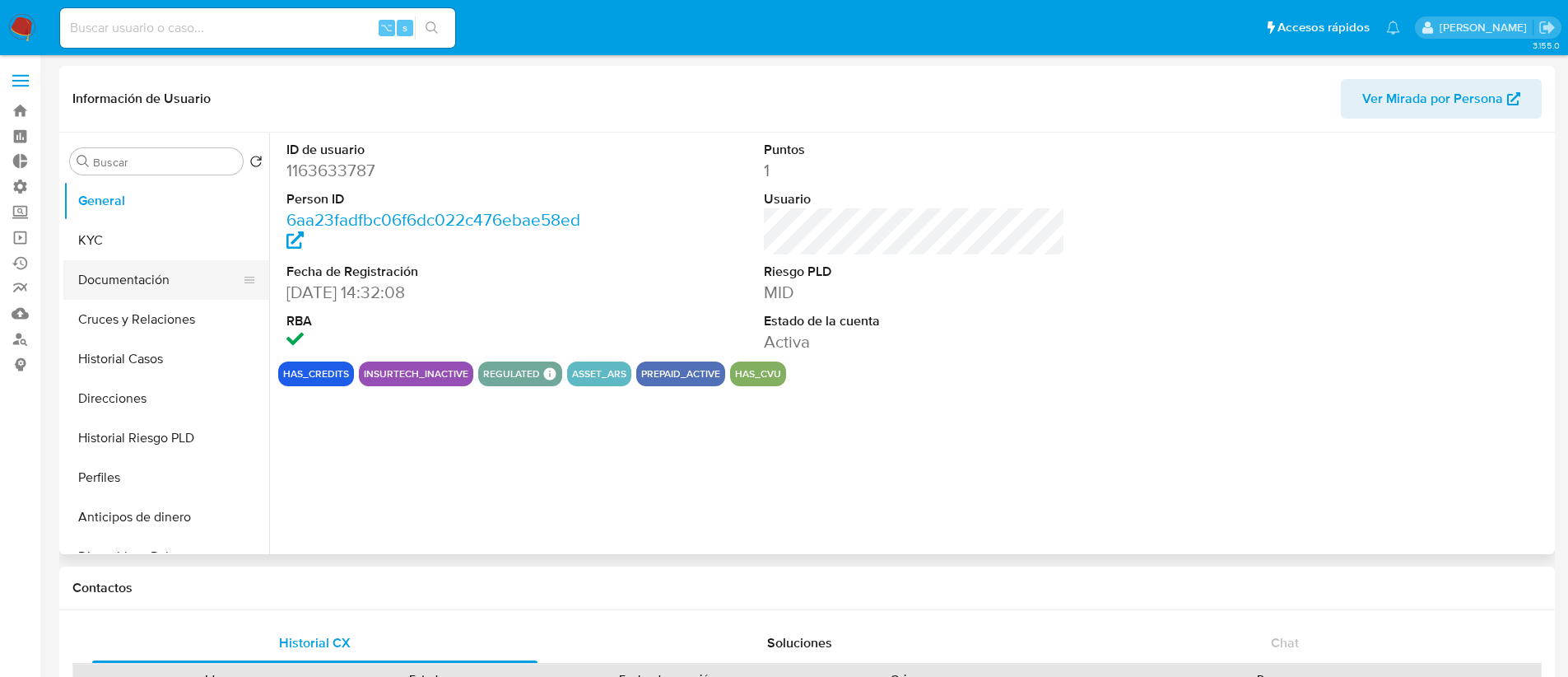
select select "10"
click at [197, 240] on button "KYC" at bounding box center [160, 240] width 193 height 40
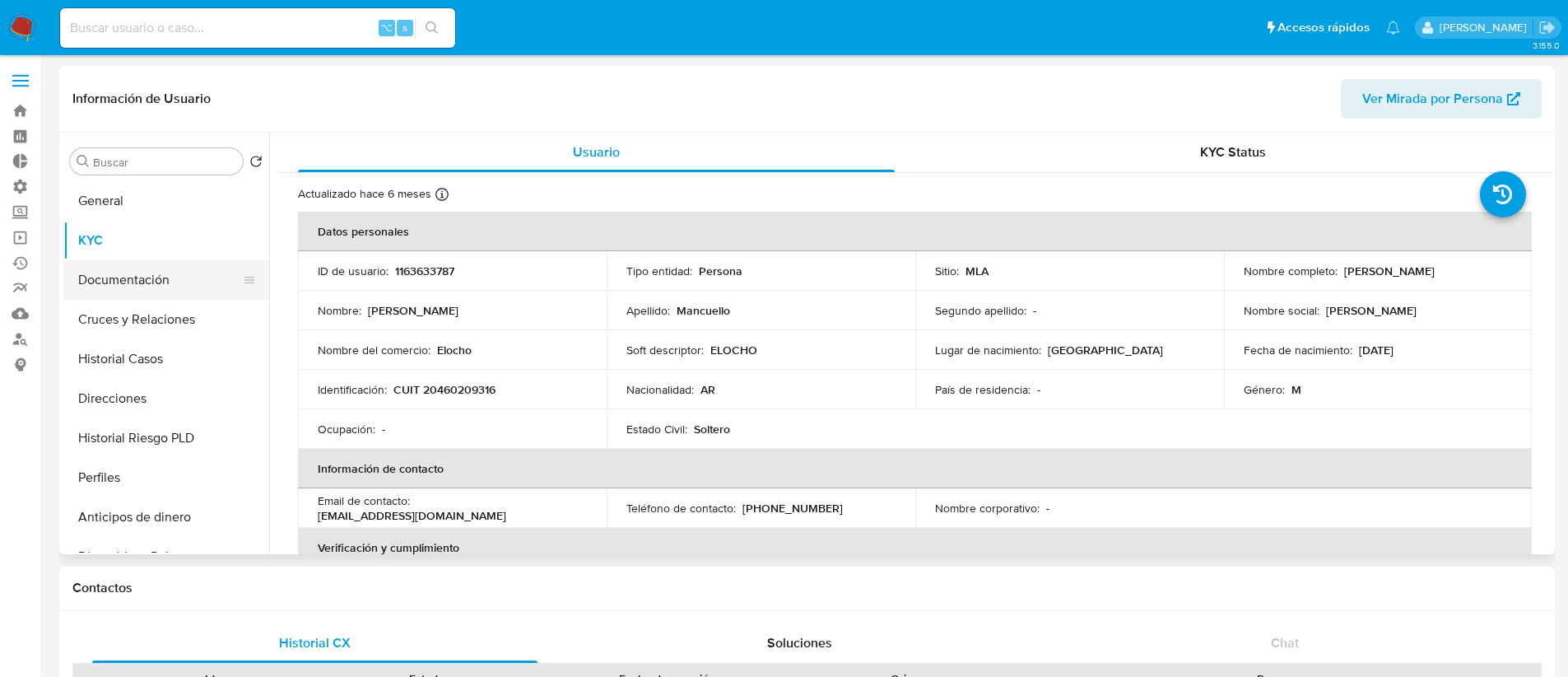
click at [243, 276] on icon at bounding box center [249, 280] width 14 height 14
click at [196, 278] on button "Documentación" at bounding box center [160, 280] width 193 height 40
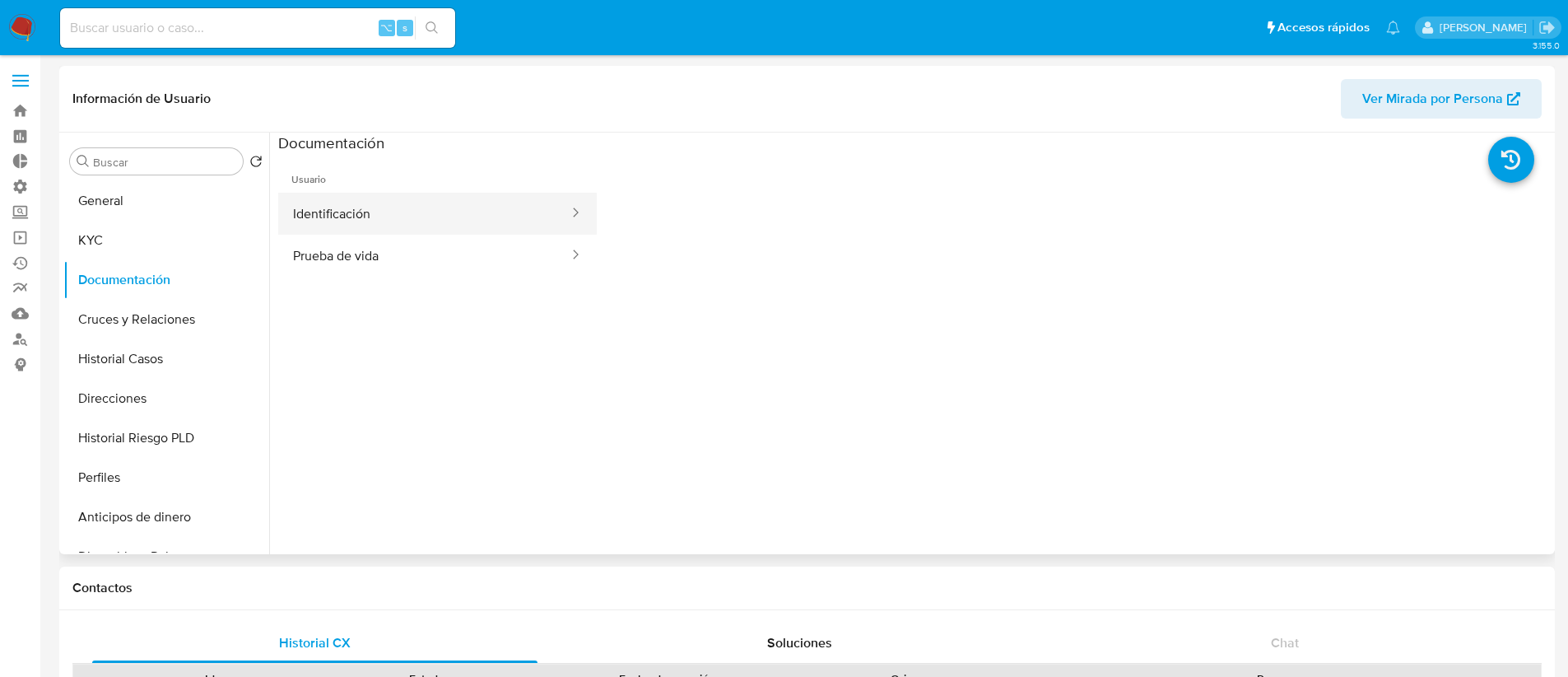
click at [500, 229] on button "Identificación" at bounding box center [424, 214] width 292 height 42
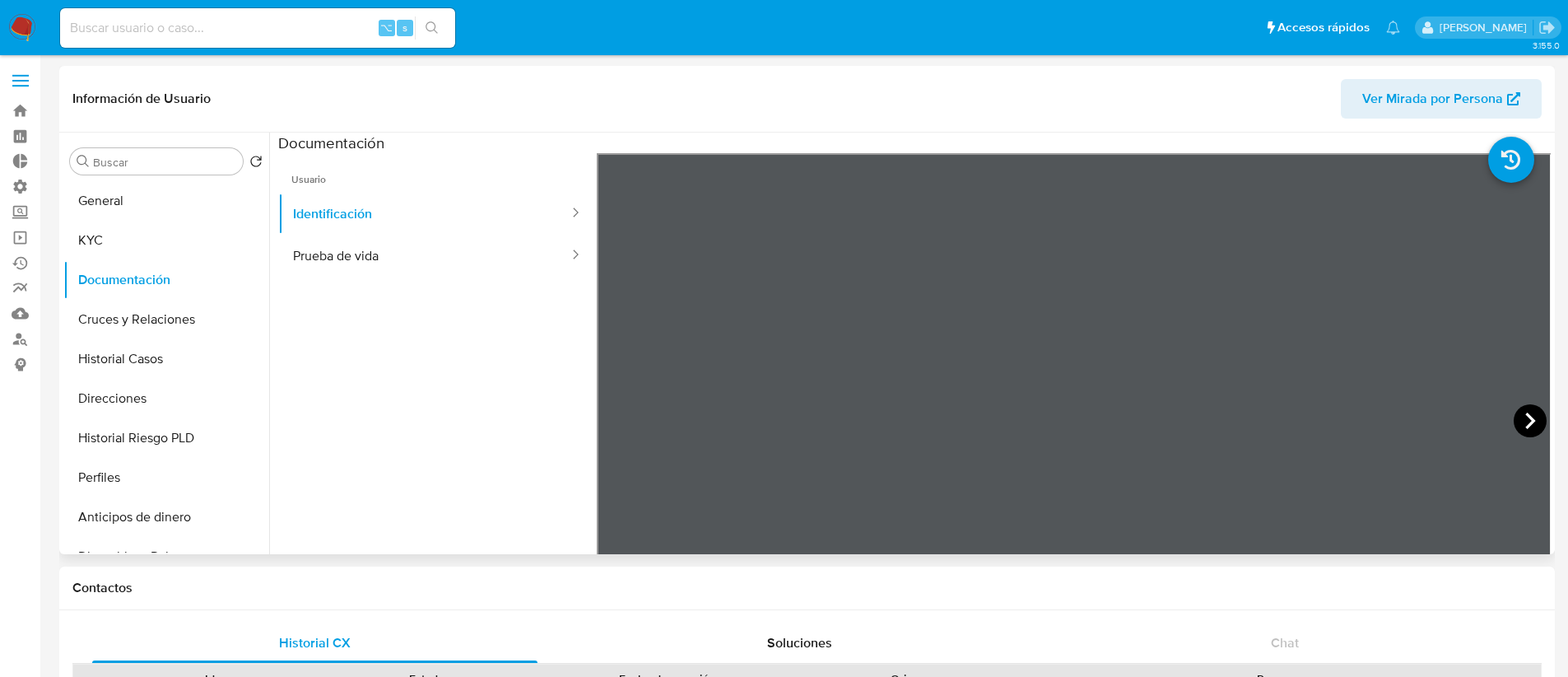
click at [1524, 426] on icon at bounding box center [1530, 421] width 33 height 33
click at [464, 240] on button "Prueba de vida" at bounding box center [424, 256] width 292 height 42
click at [169, 192] on button "General" at bounding box center [160, 201] width 193 height 40
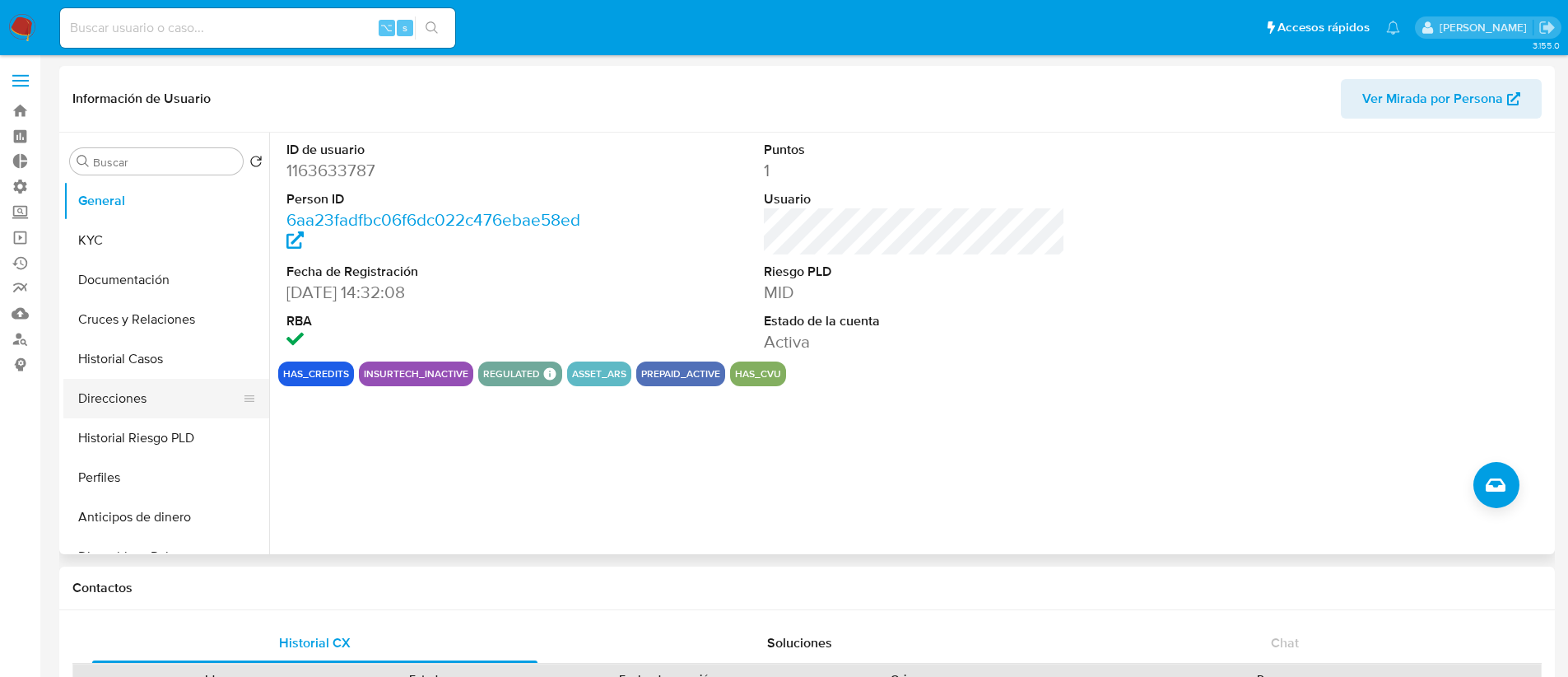
click at [195, 396] on button "Direcciones" at bounding box center [160, 399] width 193 height 40
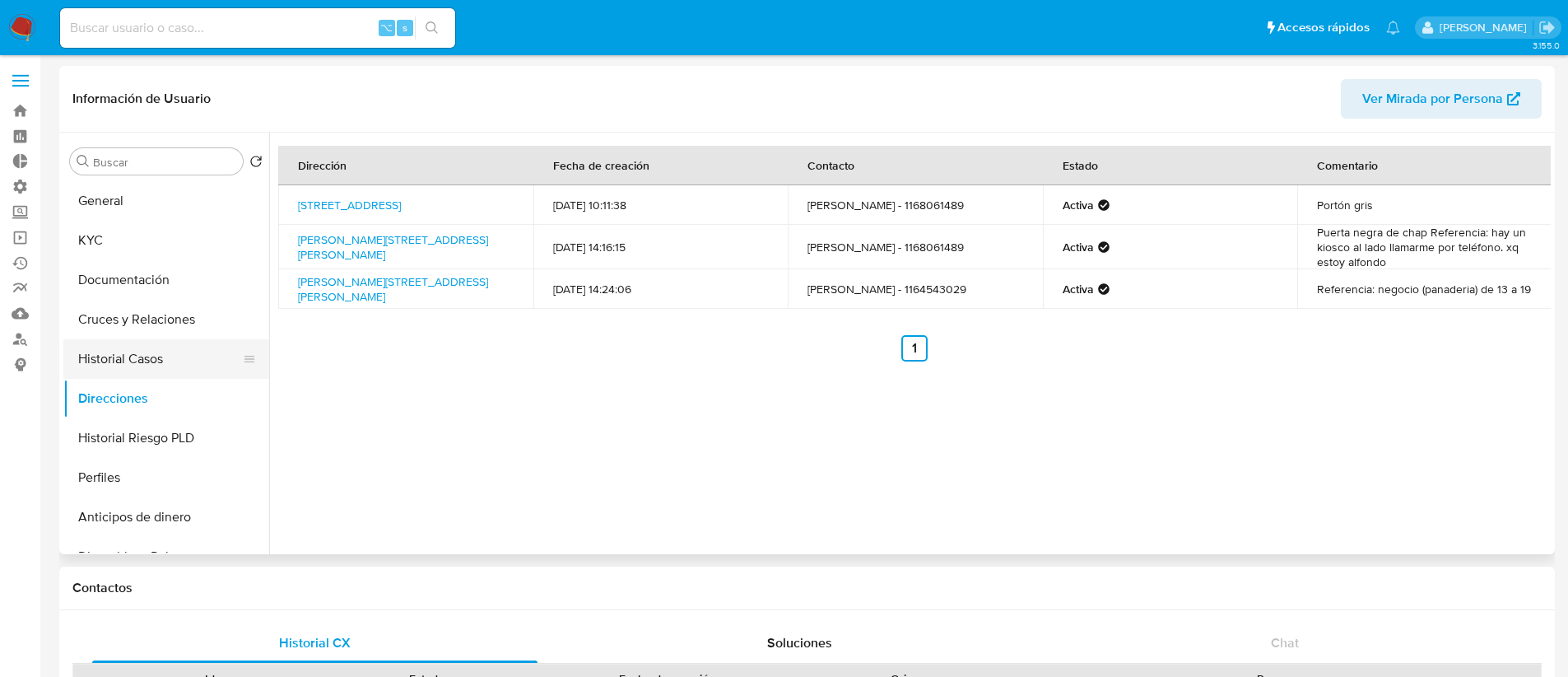
click at [190, 363] on button "Historial Casos" at bounding box center [160, 359] width 193 height 40
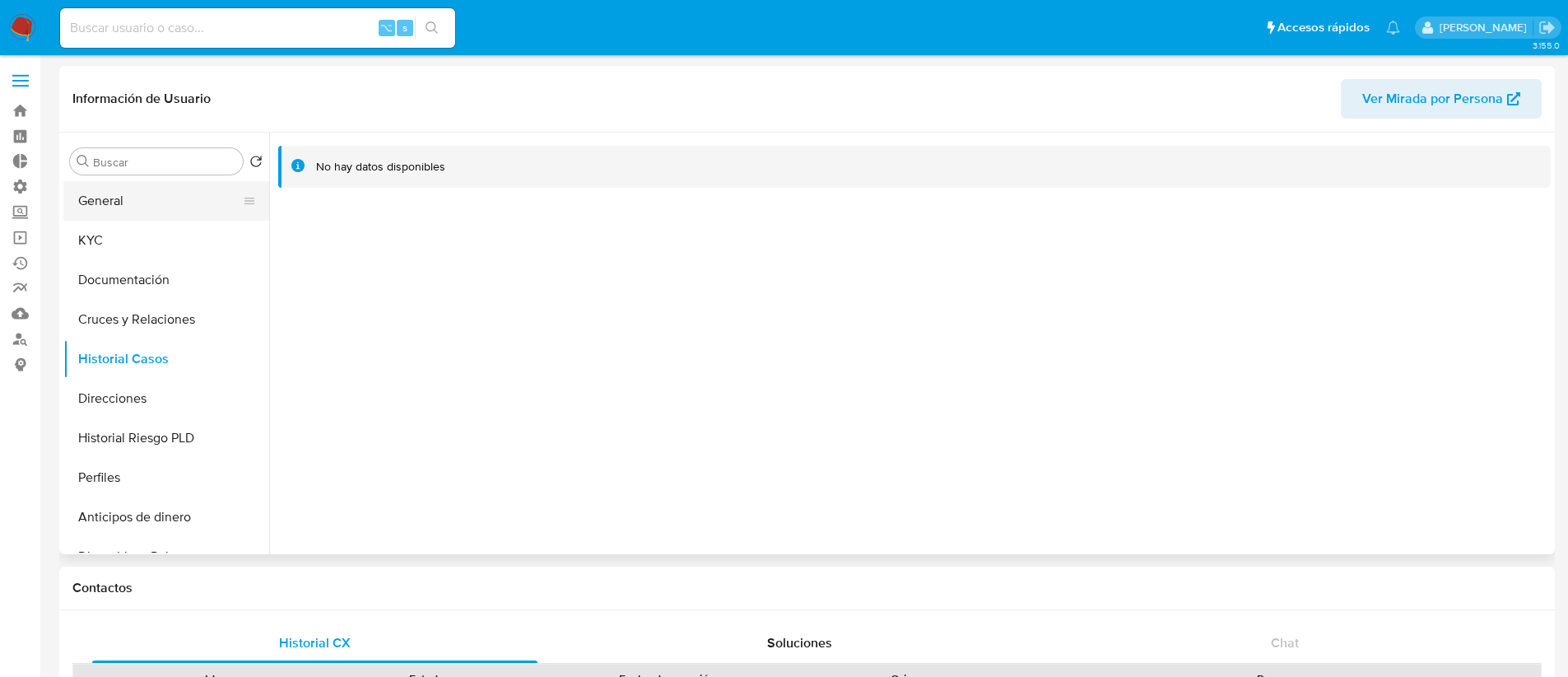
click at [163, 211] on button "General" at bounding box center [160, 201] width 193 height 40
